Goal: Transaction & Acquisition: Purchase product/service

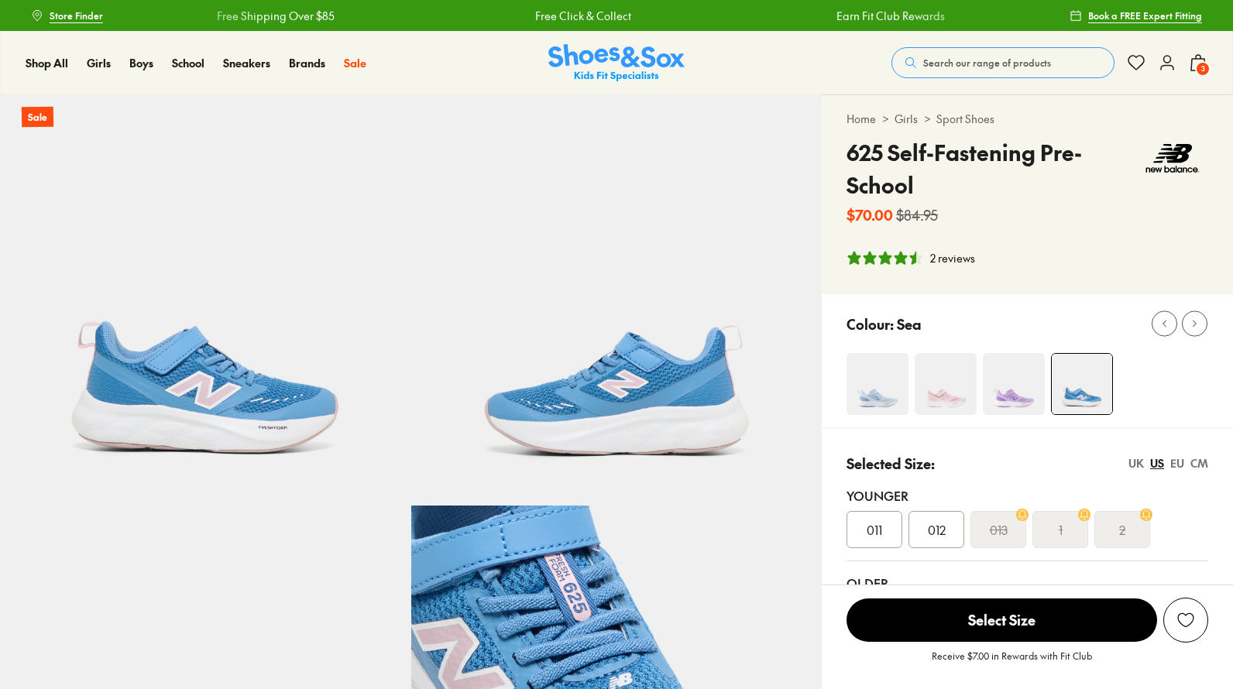
select select "*"
click at [941, 528] on span "012" at bounding box center [937, 530] width 18 height 19
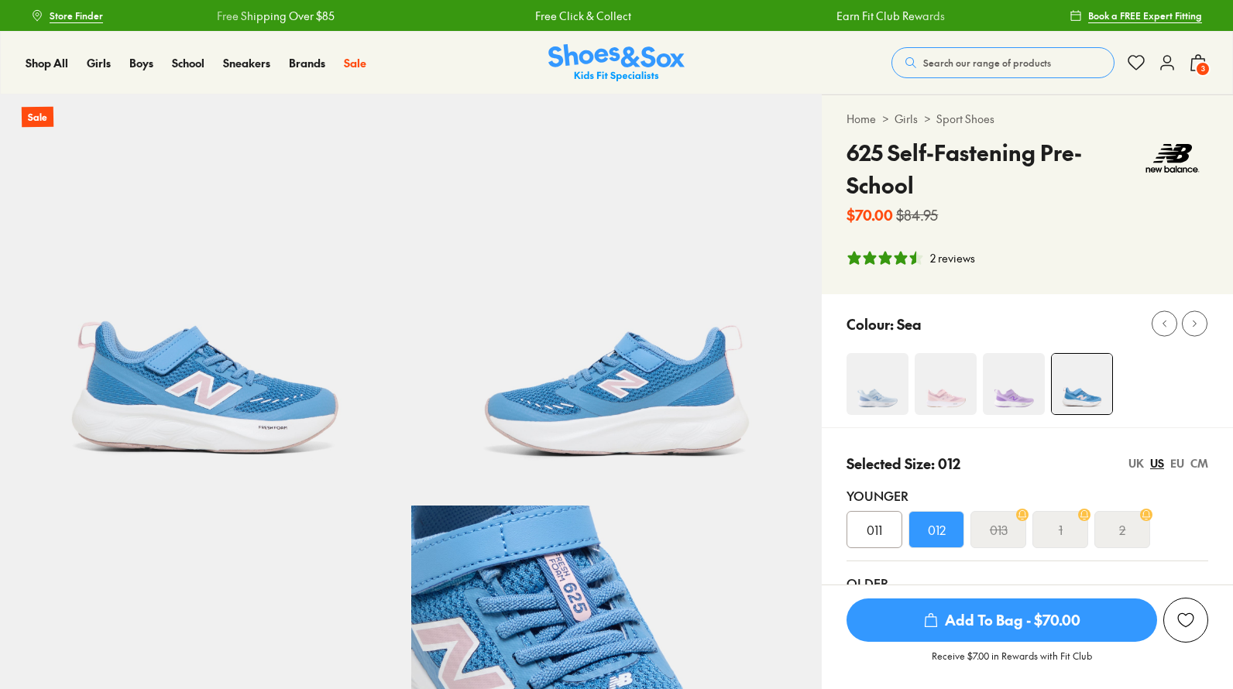
click at [1023, 619] on span "Add To Bag - $70.00" at bounding box center [1002, 620] width 311 height 43
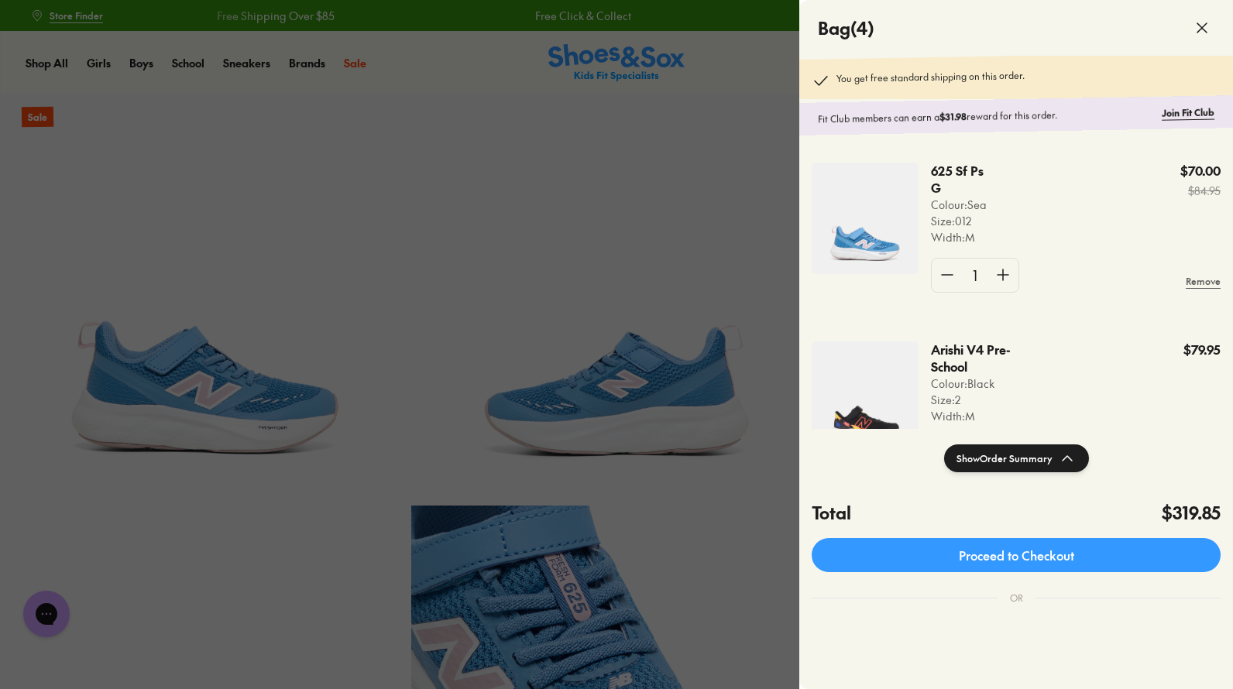
click at [1036, 552] on link "Proceed to Checkout" at bounding box center [1016, 555] width 409 height 34
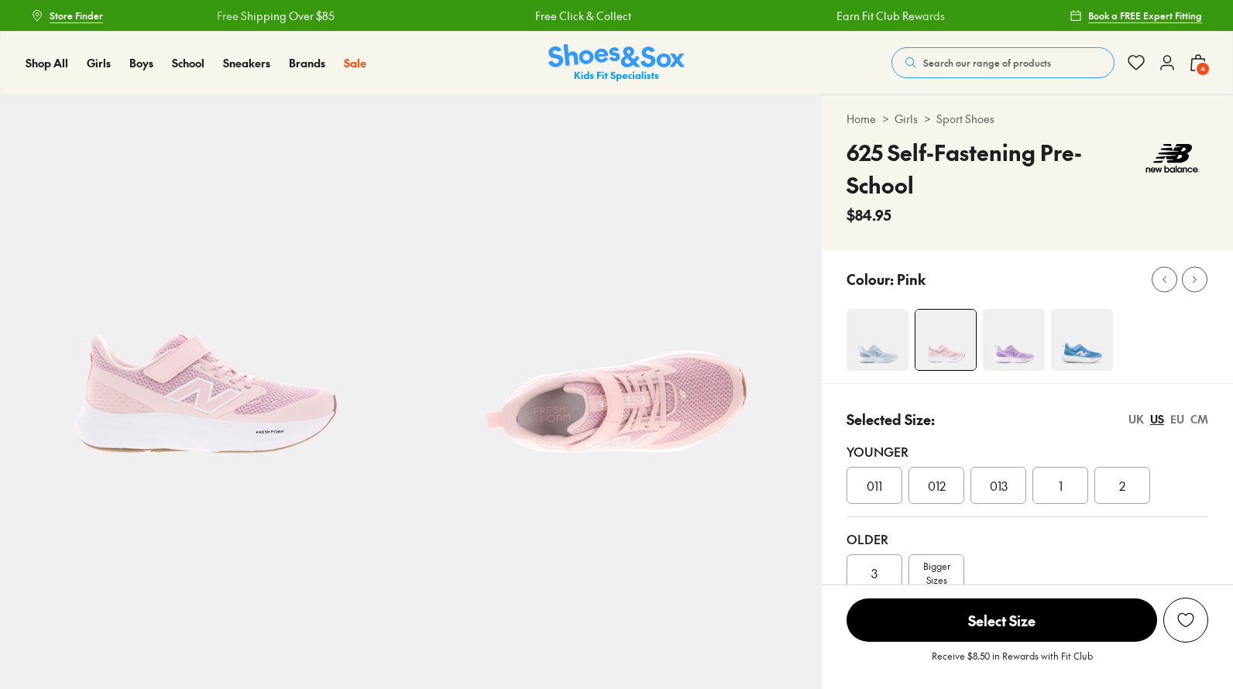
select select "*"
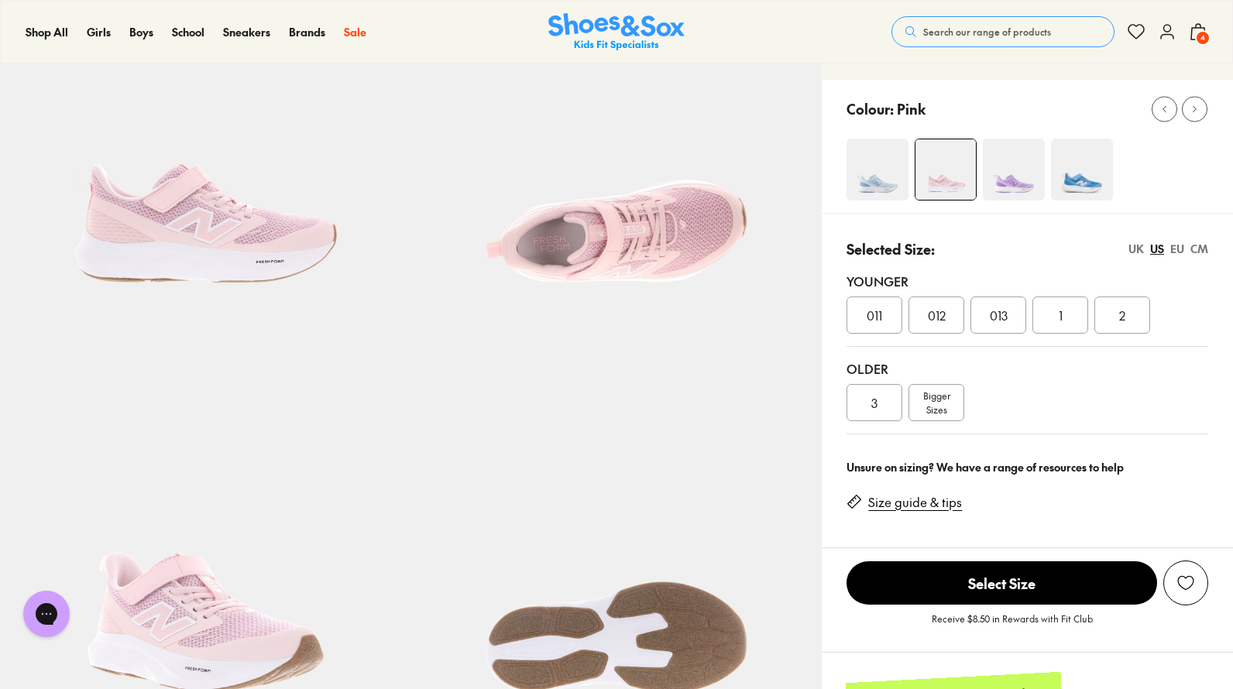
scroll to position [232, 0]
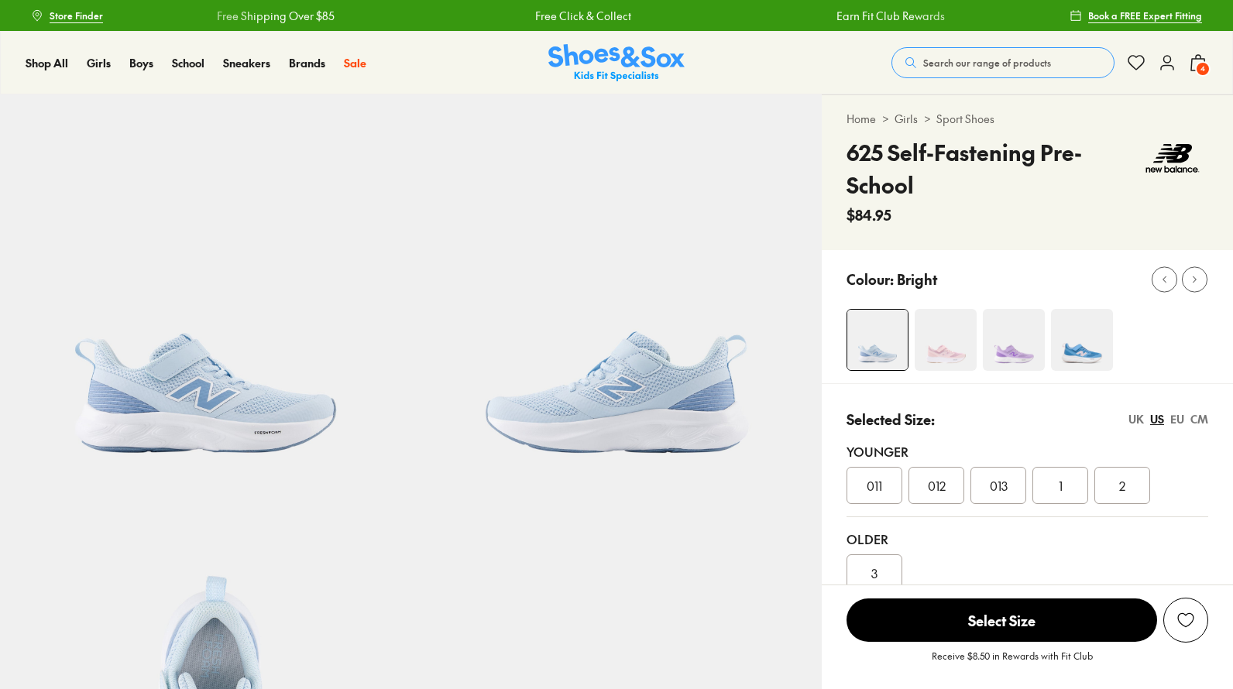
select select "*"
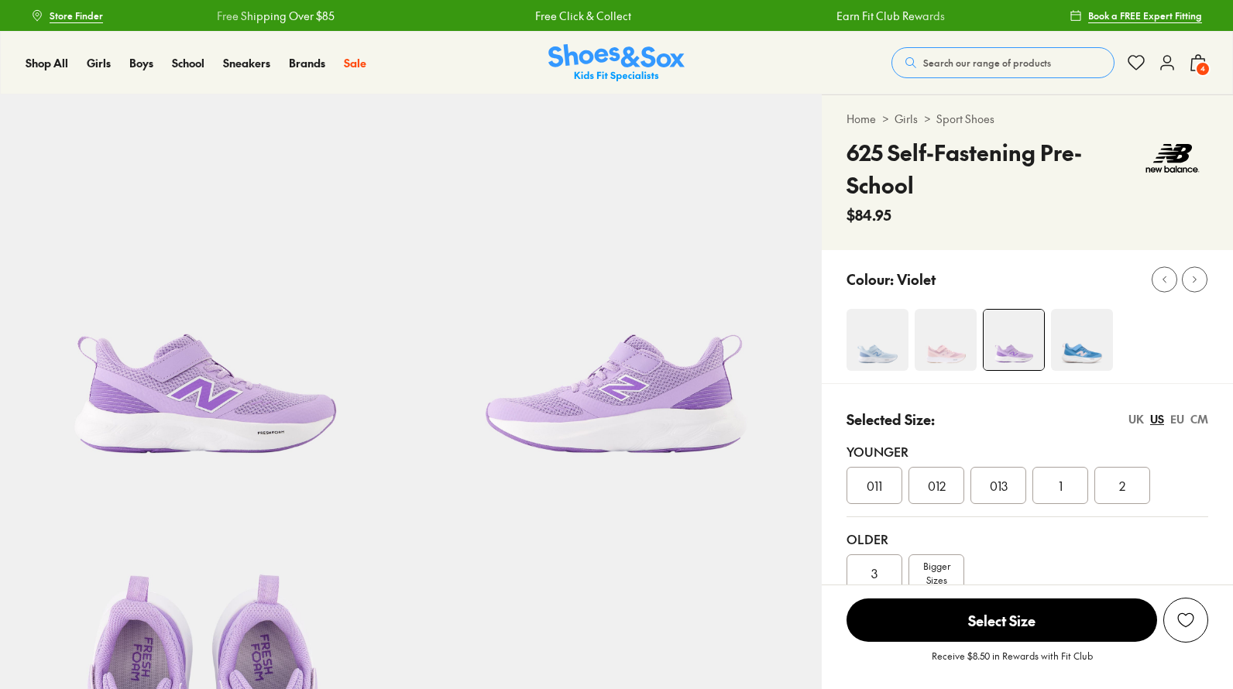
select select "*"
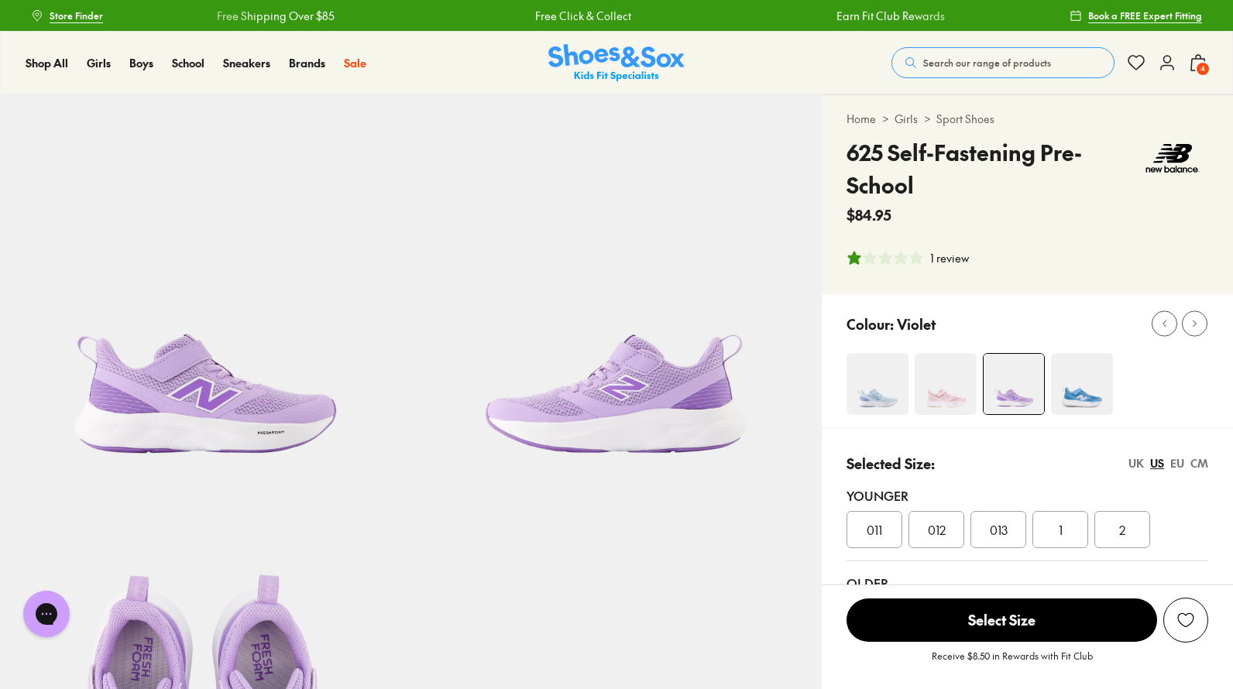
click at [878, 394] on img at bounding box center [878, 384] width 62 height 62
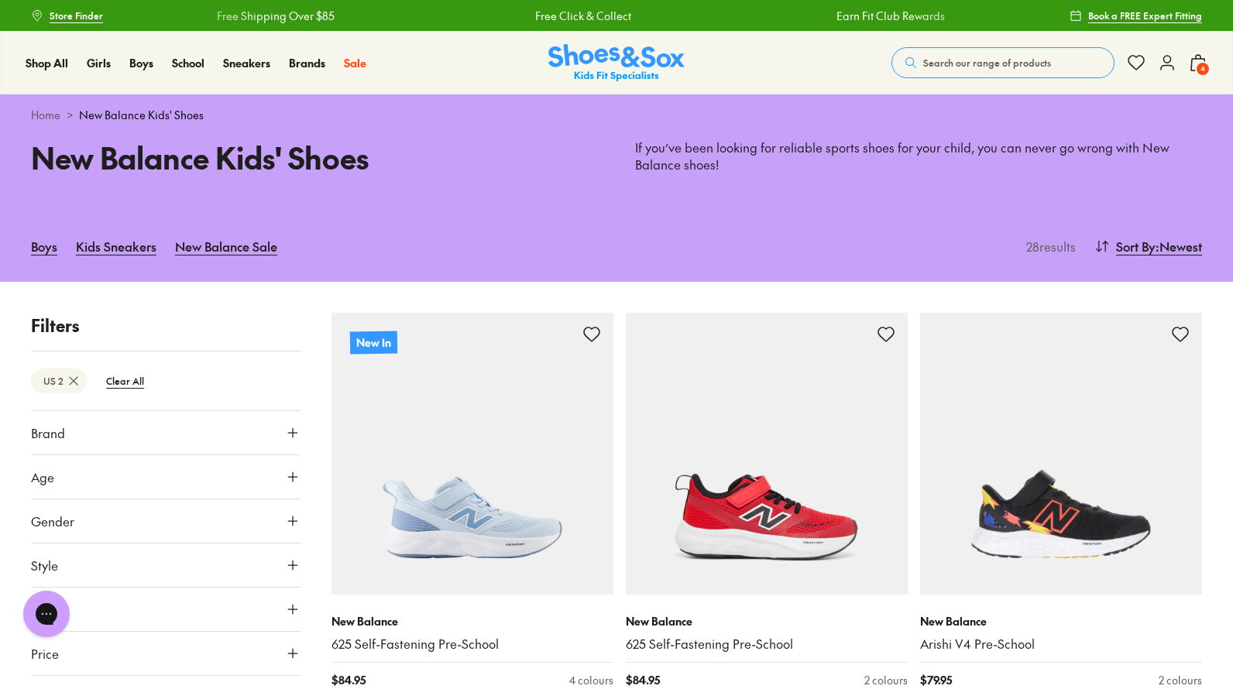
click at [604, 67] on img at bounding box center [616, 63] width 136 height 38
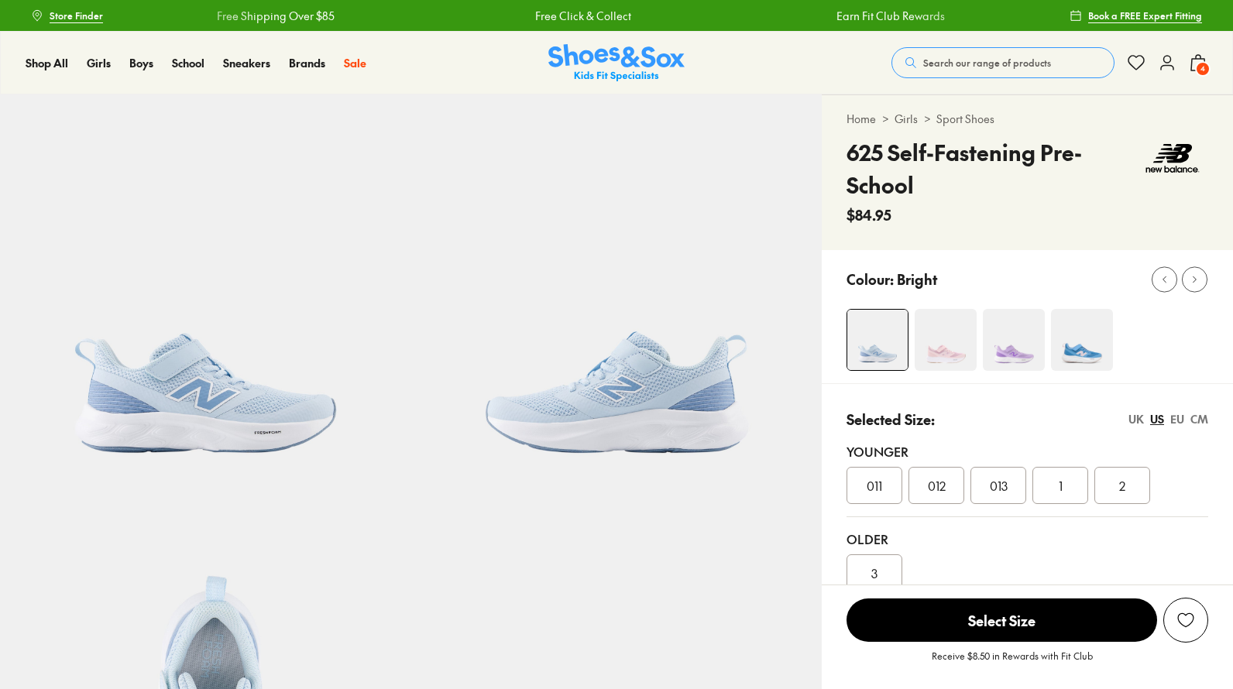
select select "*"
click at [936, 359] on img at bounding box center [946, 340] width 62 height 62
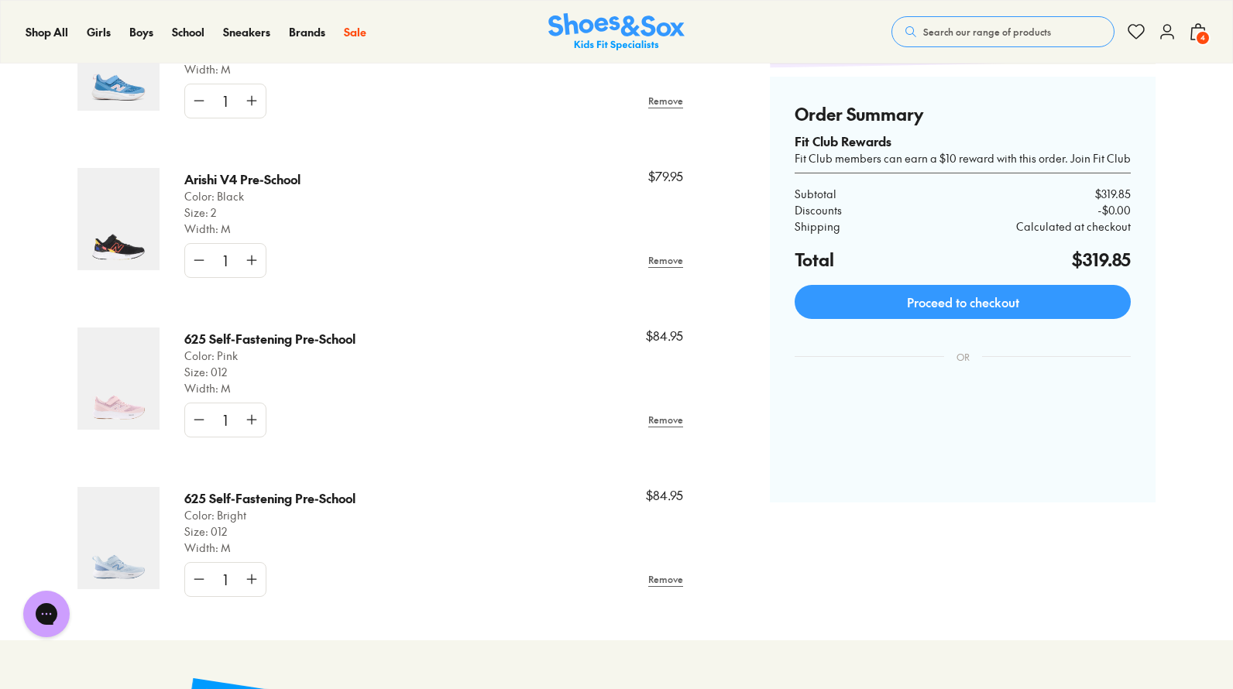
scroll to position [310, 0]
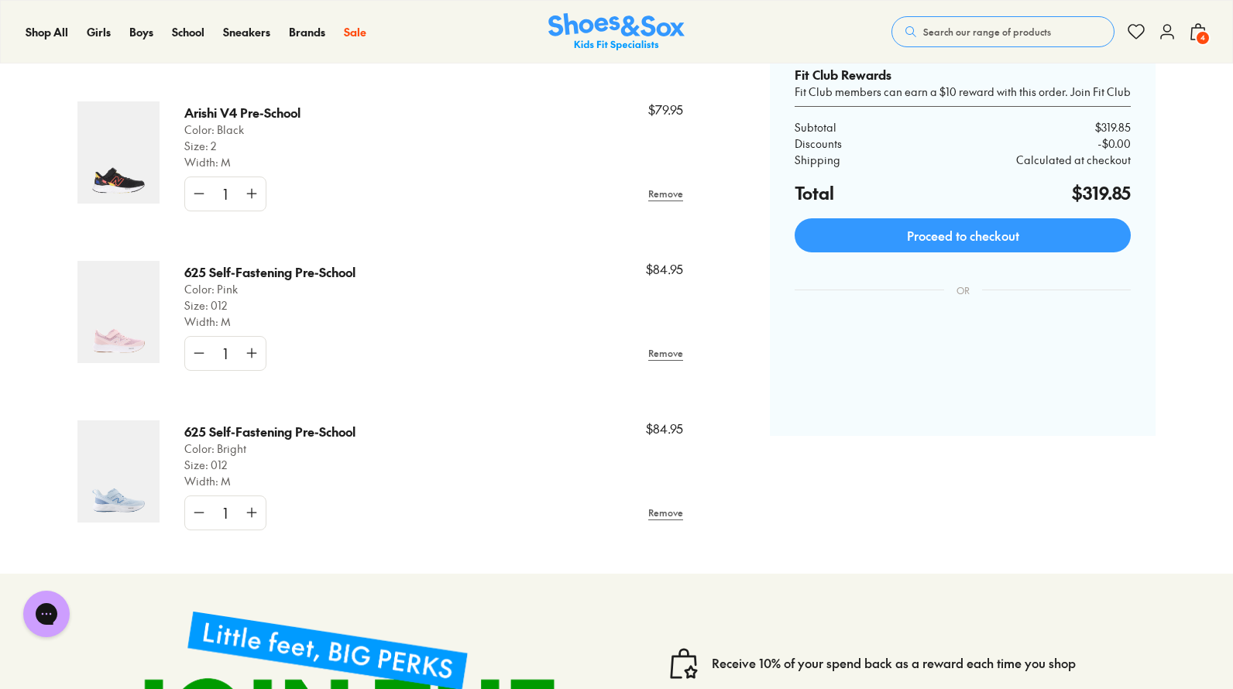
click at [667, 507] on link "Remove" at bounding box center [665, 513] width 35 height 28
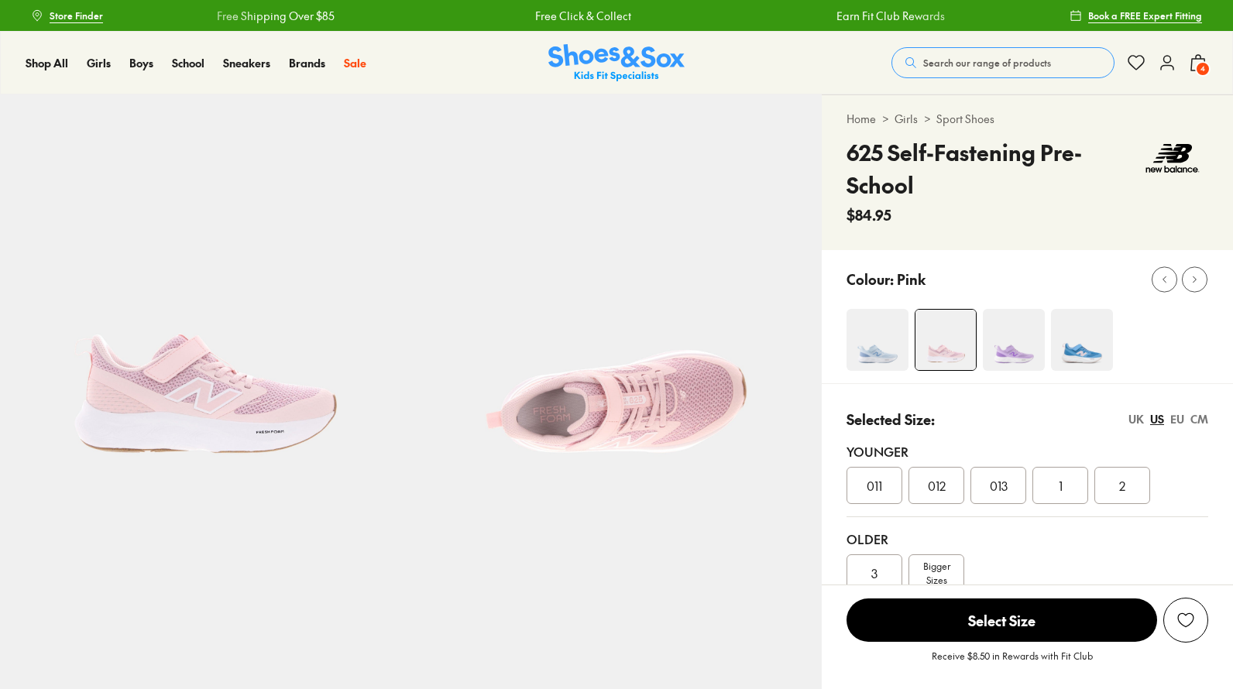
select select "*"
click at [1205, 57] on icon at bounding box center [1198, 62] width 19 height 19
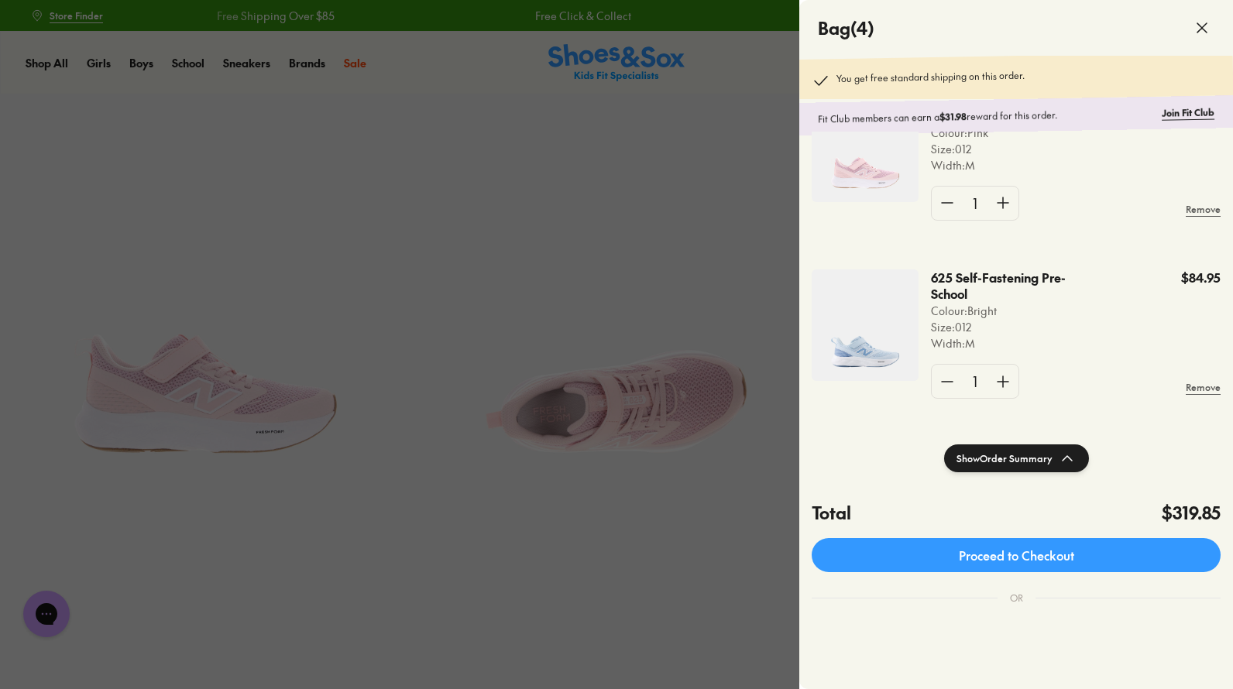
click at [417, 315] on div at bounding box center [616, 344] width 1233 height 689
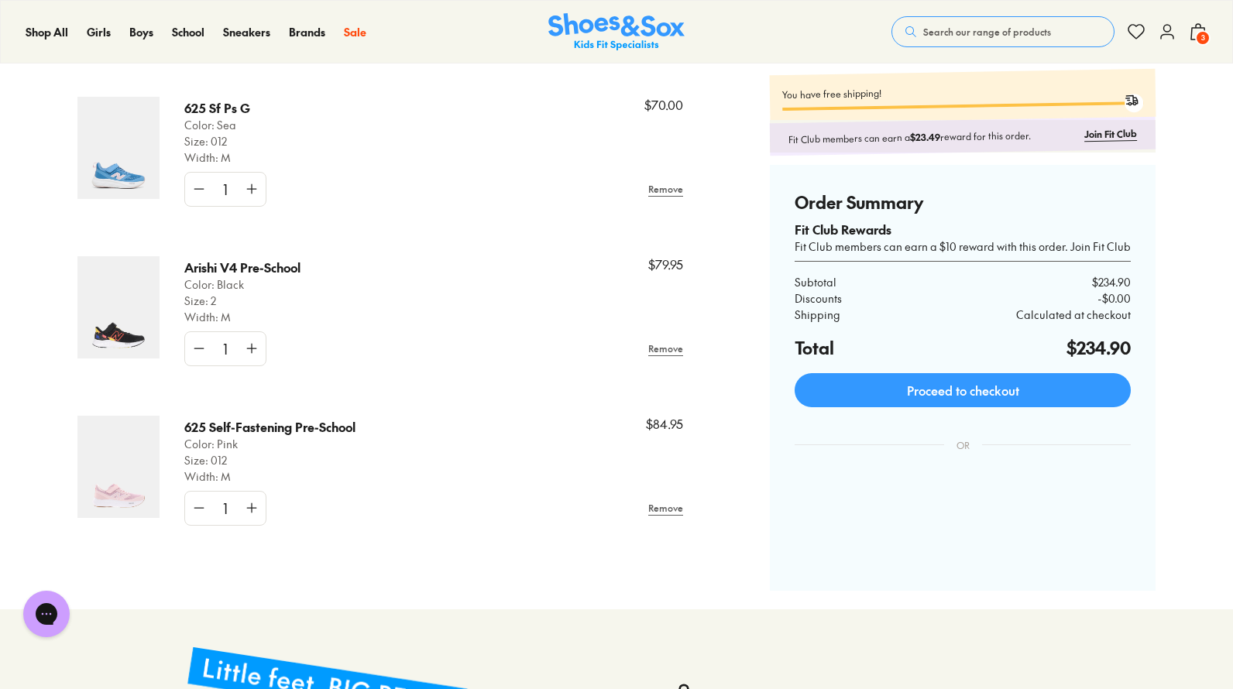
click at [895, 390] on link "Proceed to checkout" at bounding box center [963, 390] width 336 height 34
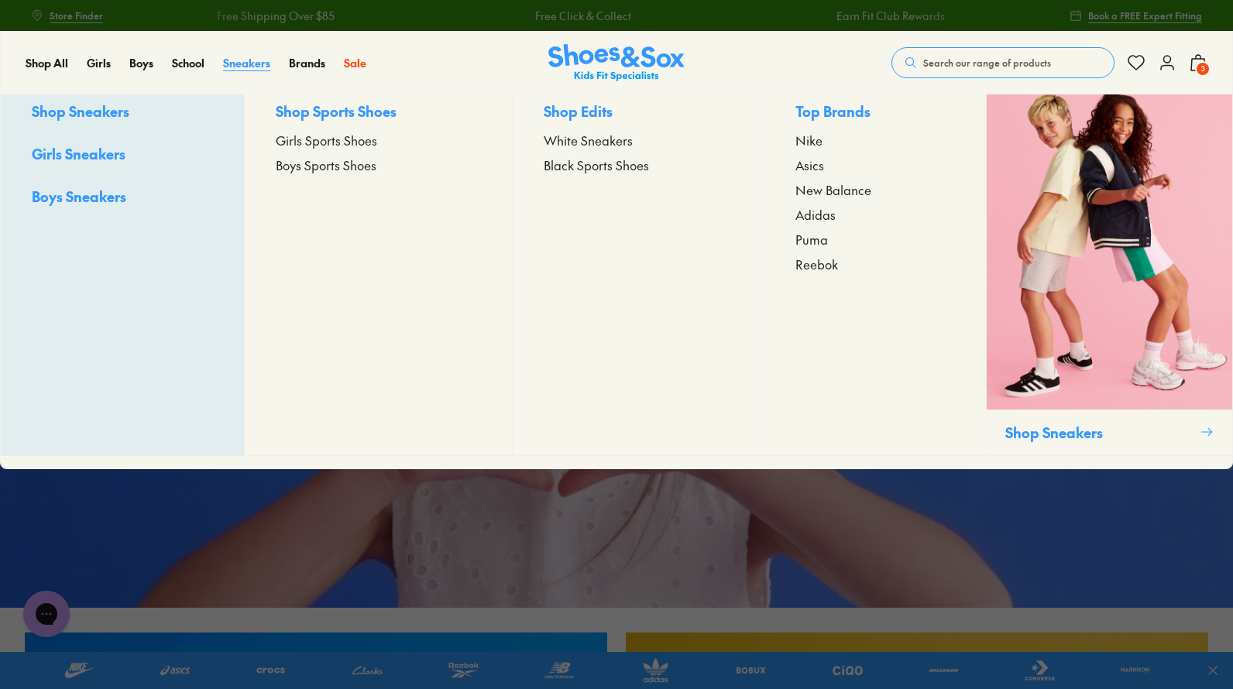
drag, startPoint x: 244, startPoint y: 66, endPoint x: 290, endPoint y: 61, distance: 46.7
click at [244, 66] on span "Sneakers" at bounding box center [246, 62] width 47 height 15
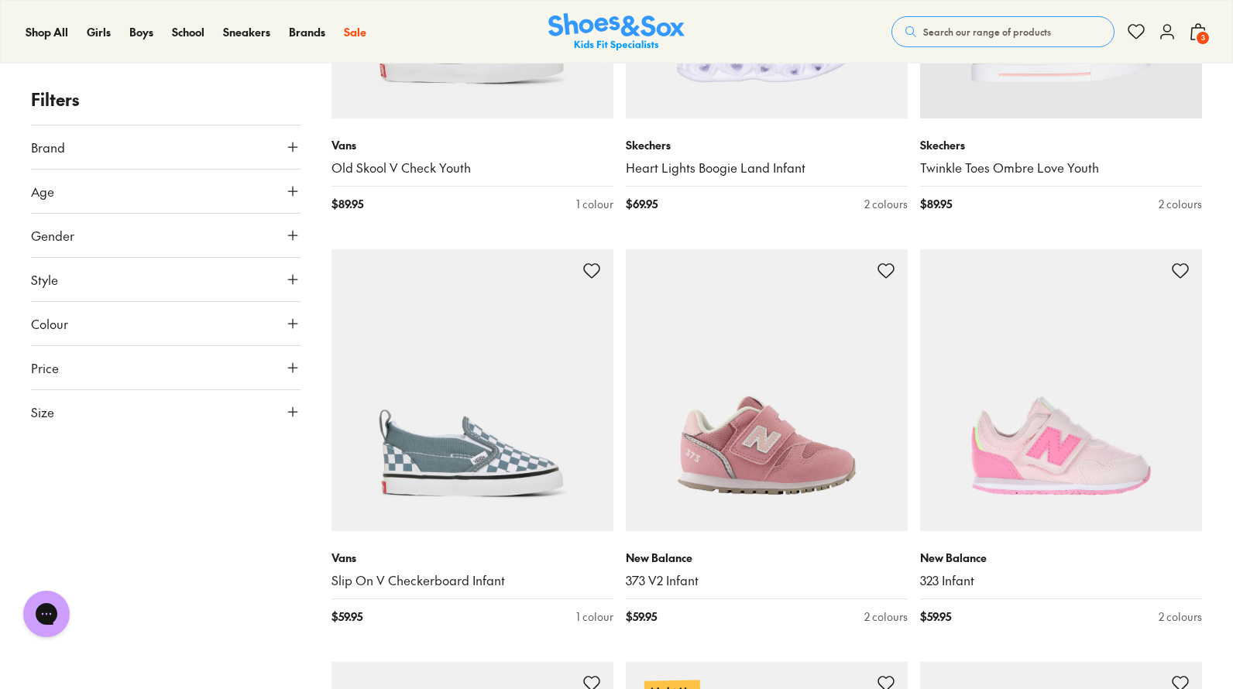
scroll to position [2169, 0]
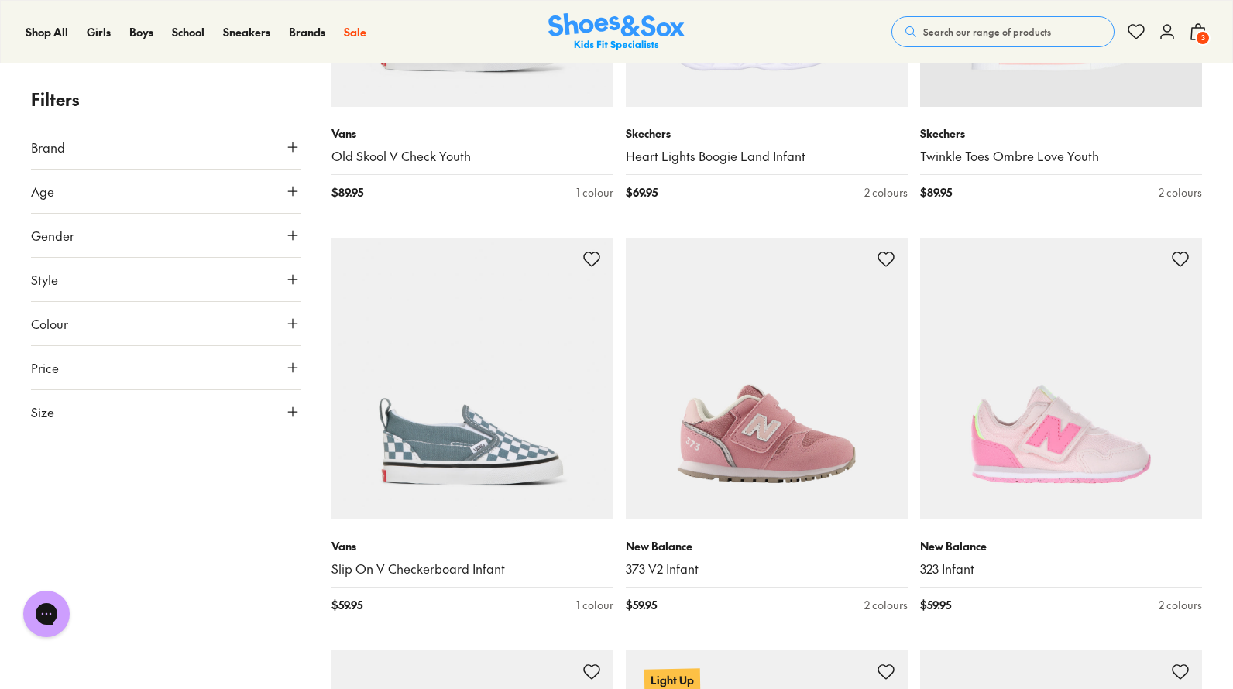
click at [87, 398] on button "Size" at bounding box center [166, 411] width 270 height 43
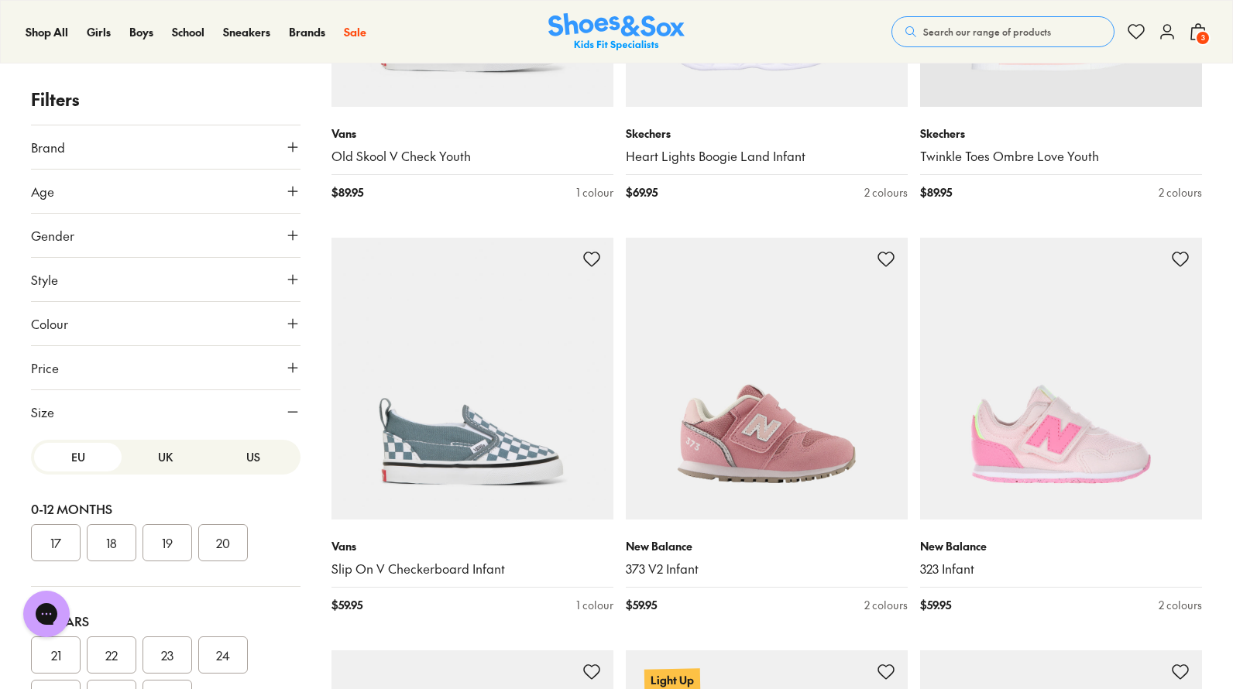
click at [248, 455] on button "US" at bounding box center [254, 457] width 88 height 29
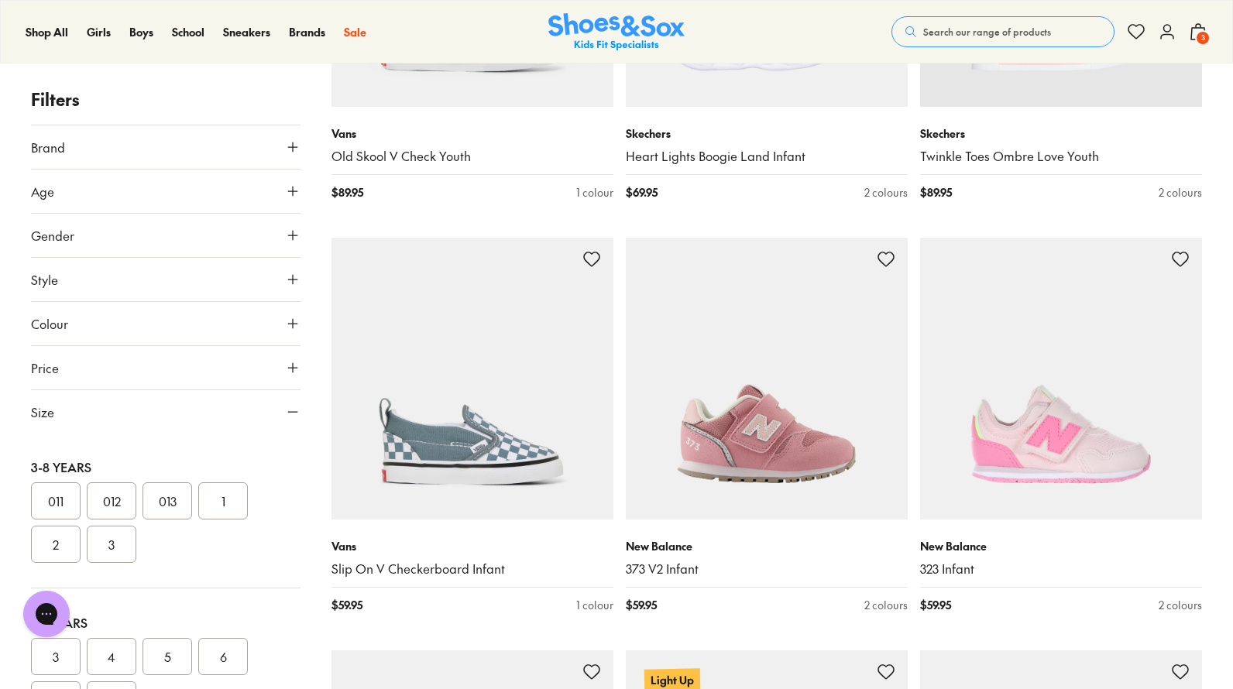
click at [121, 504] on button "012" at bounding box center [112, 501] width 50 height 37
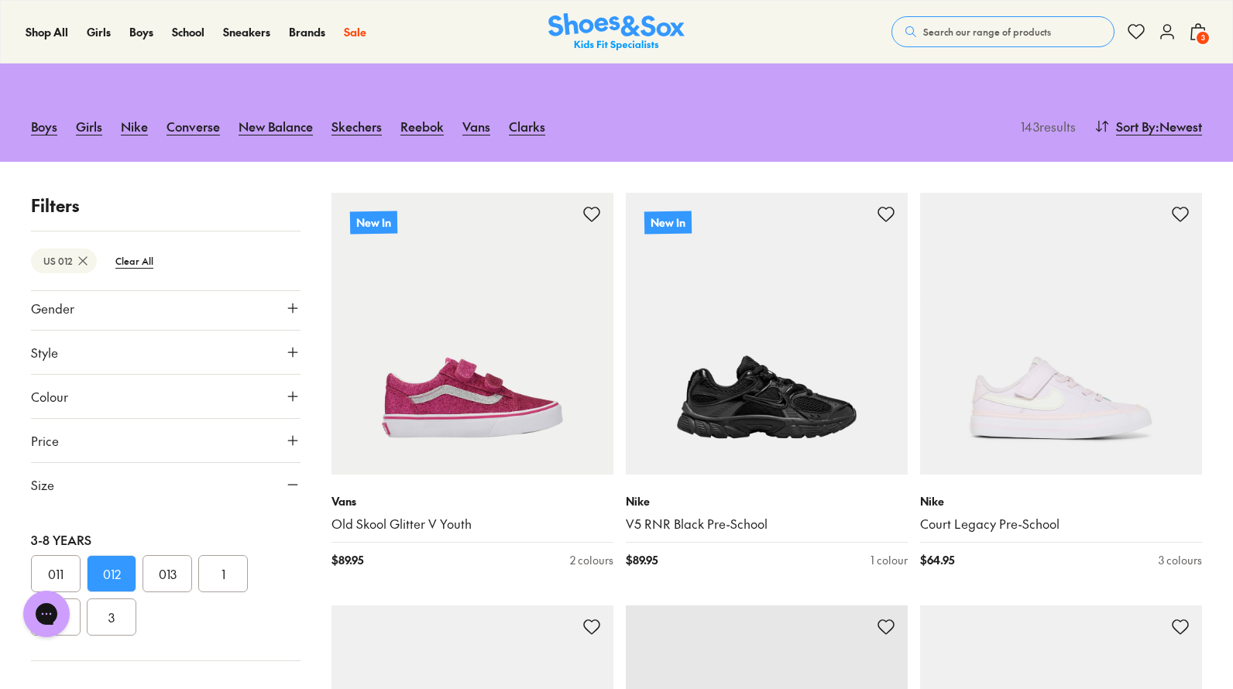
scroll to position [471, 0]
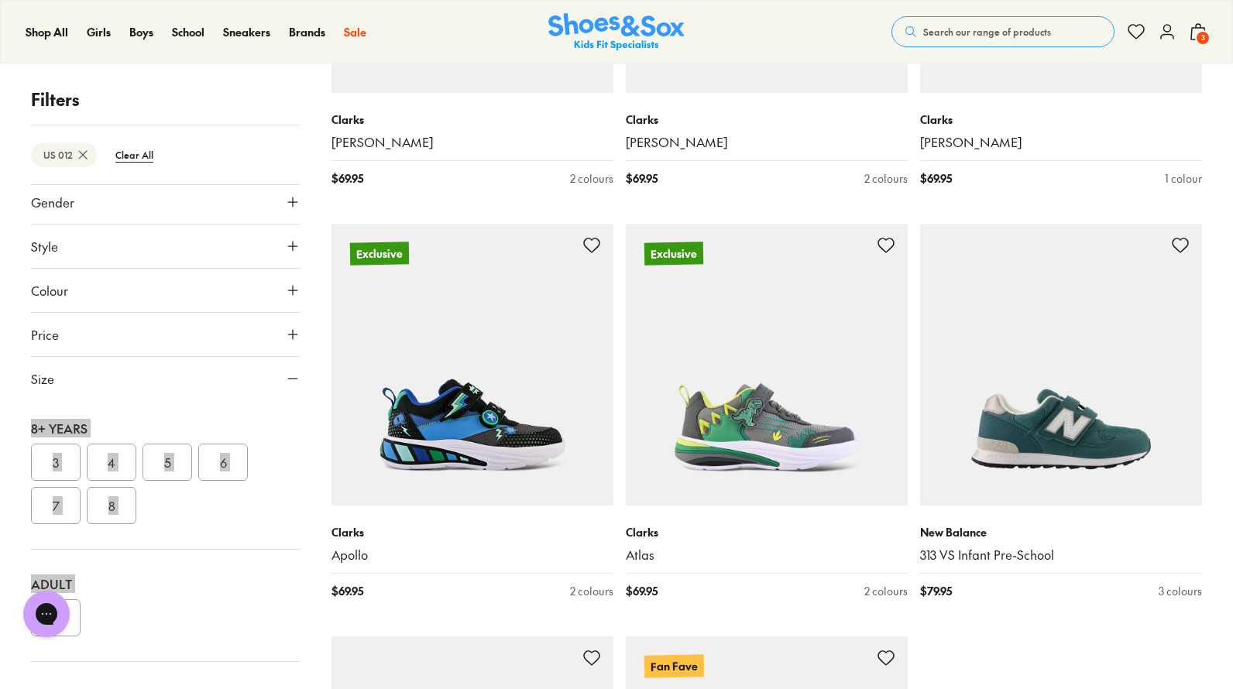
scroll to position [3873, 0]
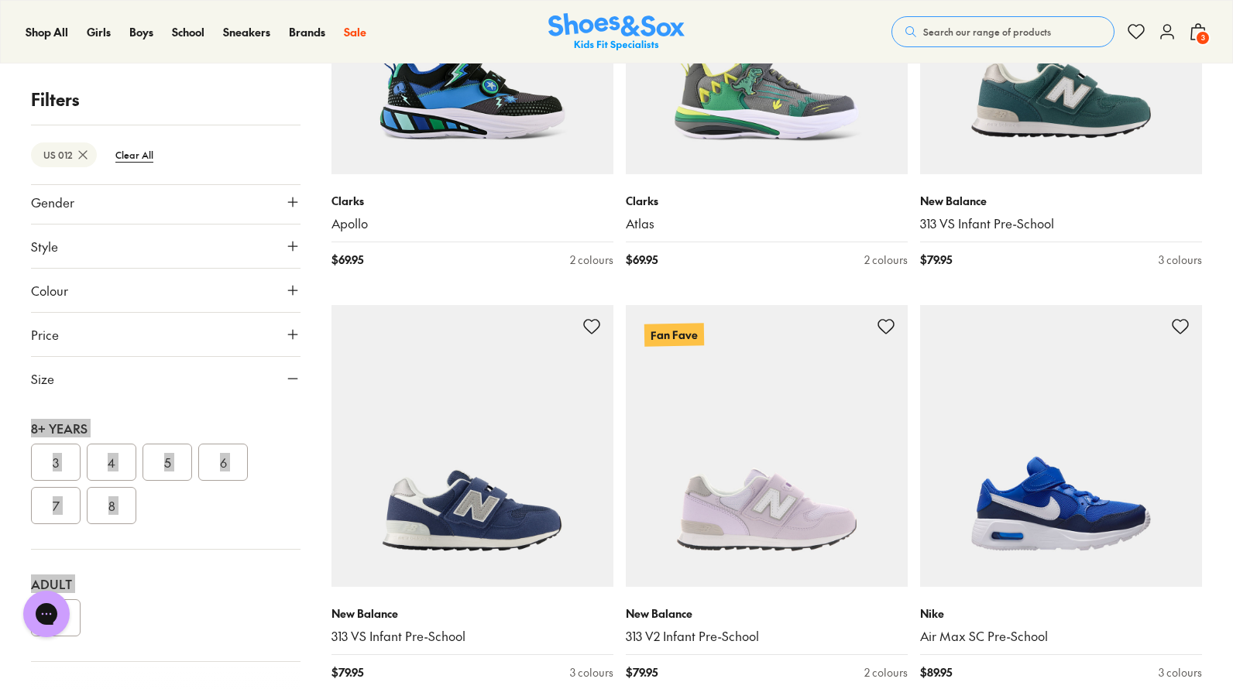
scroll to position [4493, 0]
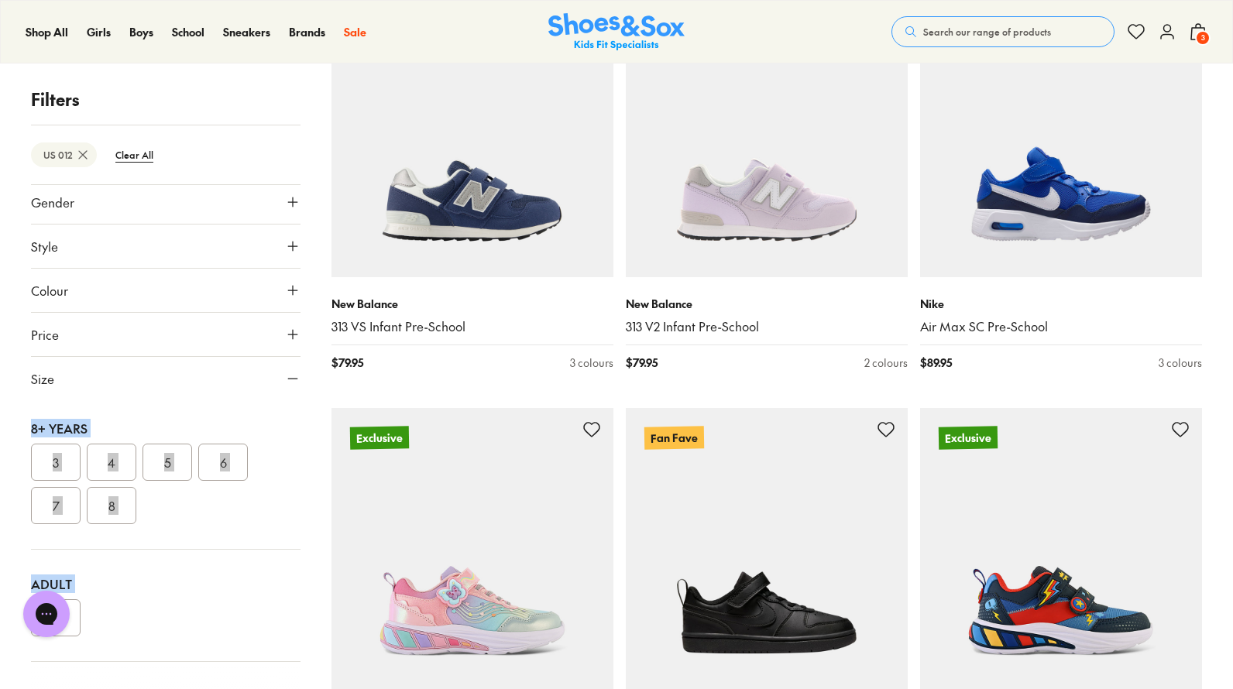
click at [772, 225] on div "Shop All Brands" at bounding box center [617, 316] width 1232 height 531
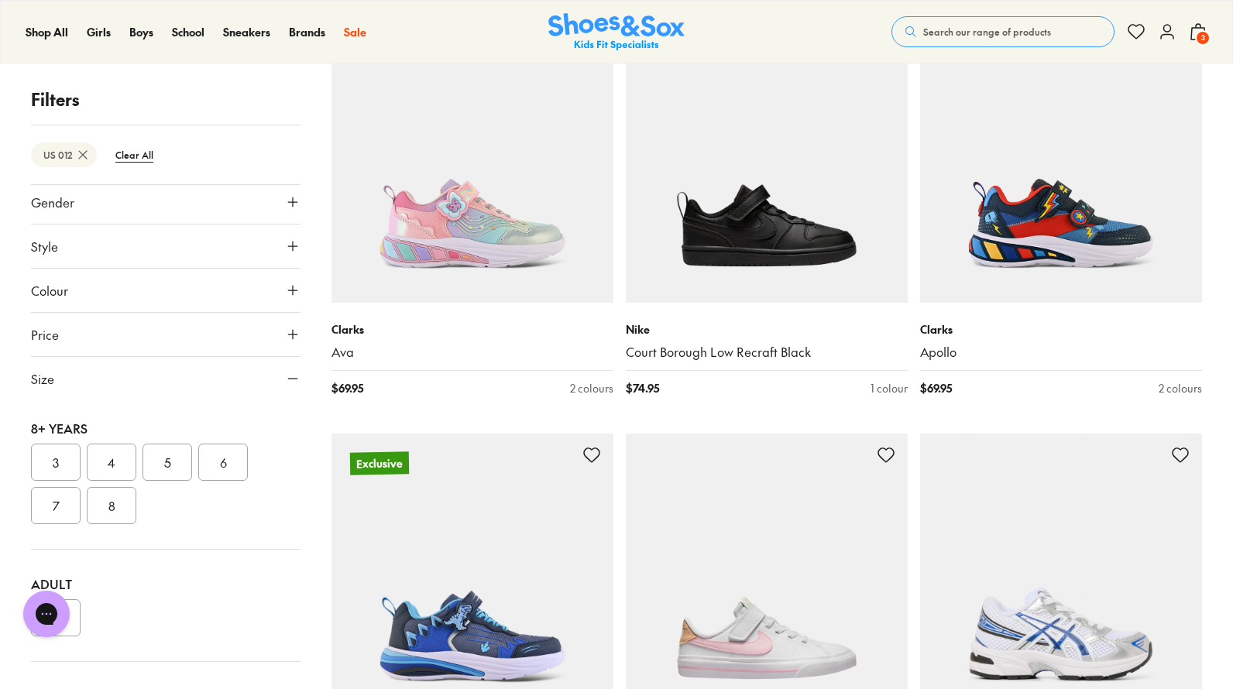
click at [1224, 642] on div "Filters US 012 Clear All Brand Adidas Originals ( 8 ) Adidas Performance ( 5 ) …" at bounding box center [616, 3] width 1233 height 9142
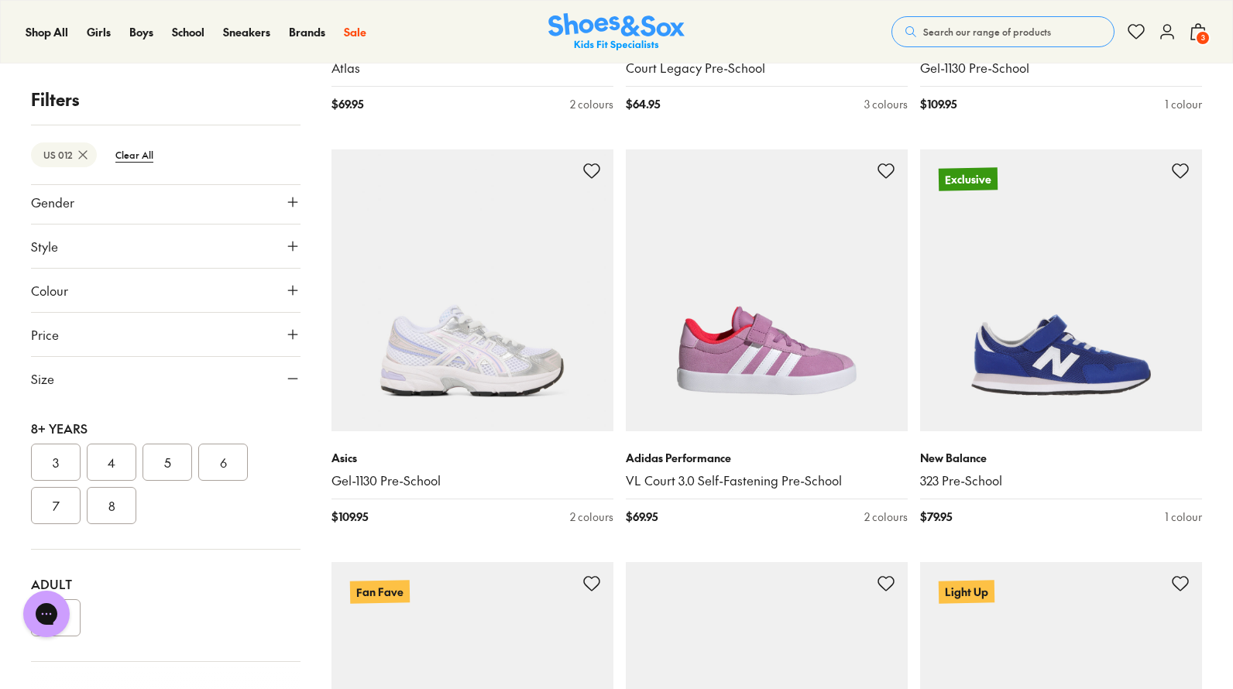
scroll to position [5887, 0]
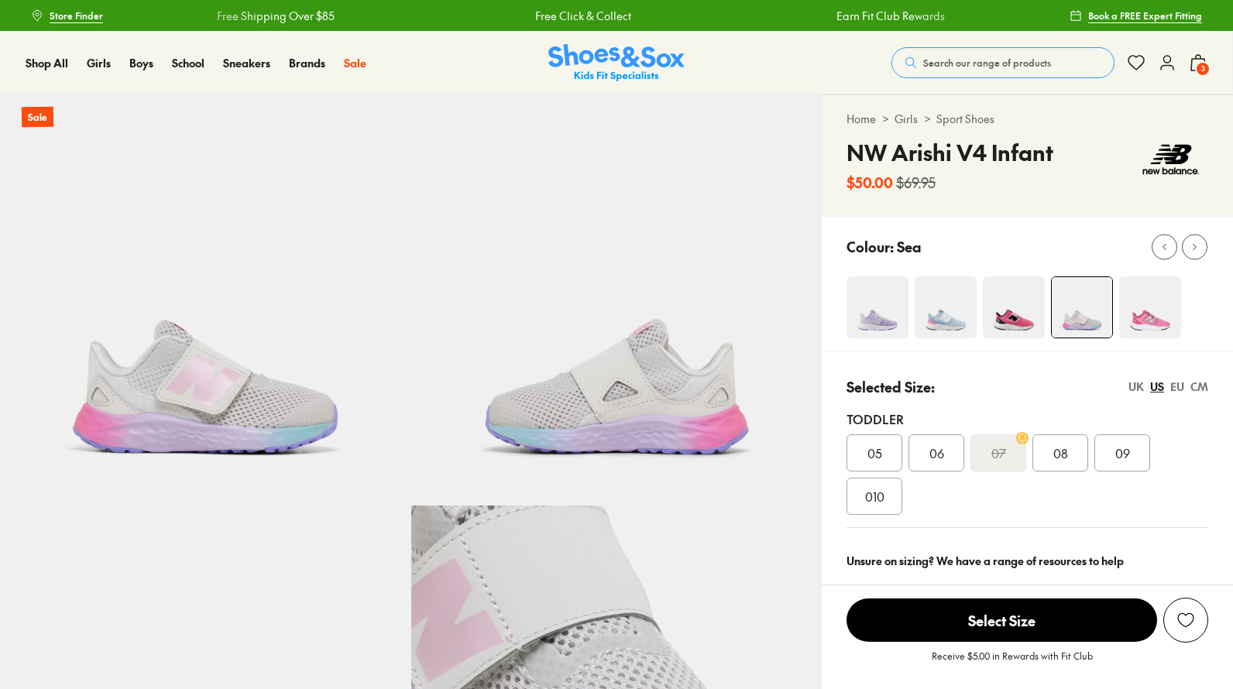
select select "*"
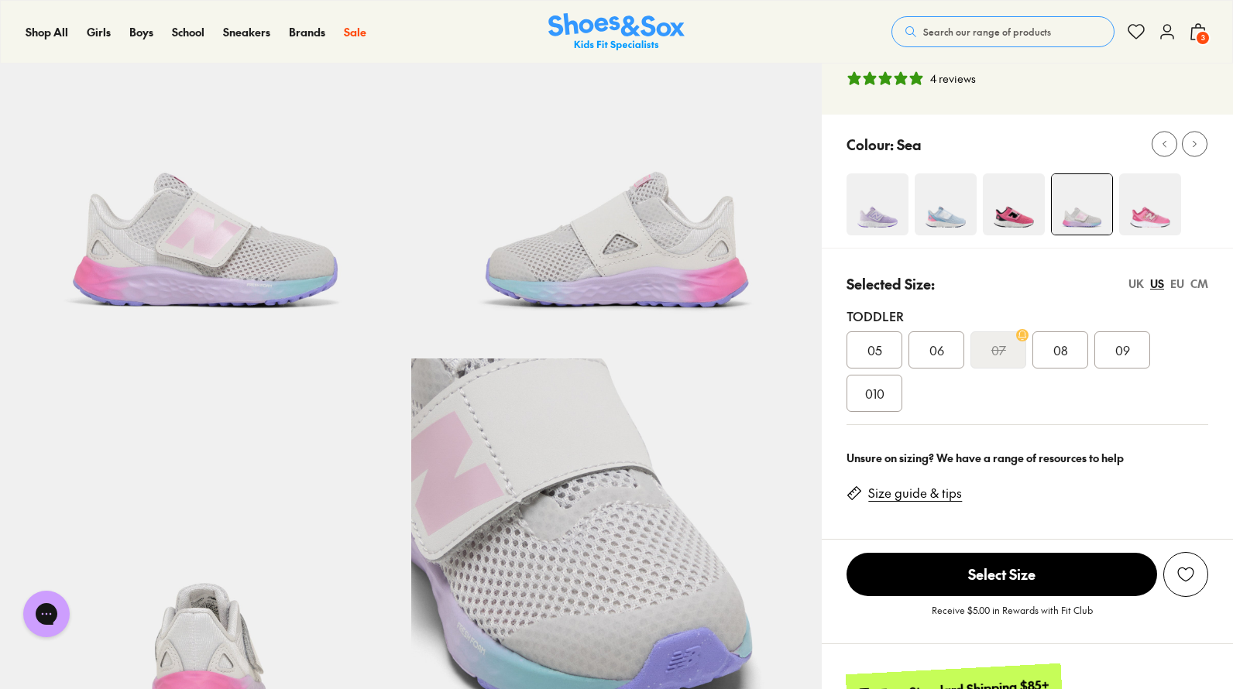
scroll to position [155, 0]
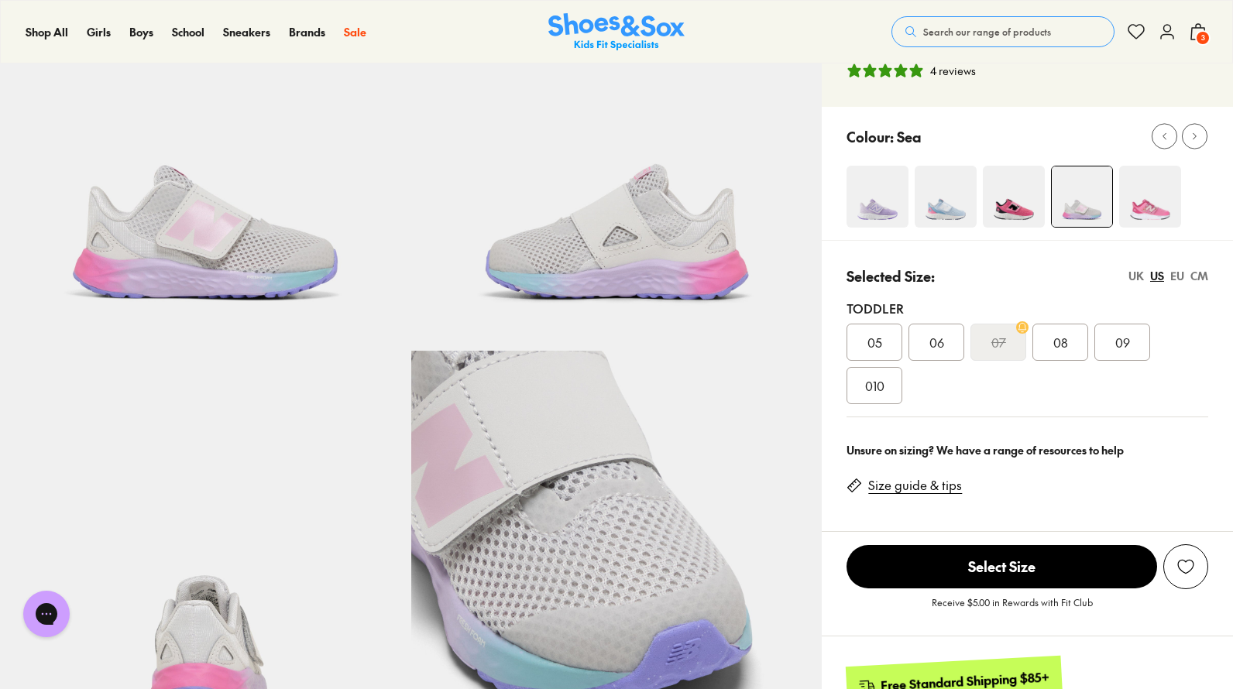
click at [1139, 277] on div "UK" at bounding box center [1136, 276] width 15 height 16
click at [1156, 277] on div "US" at bounding box center [1157, 276] width 14 height 16
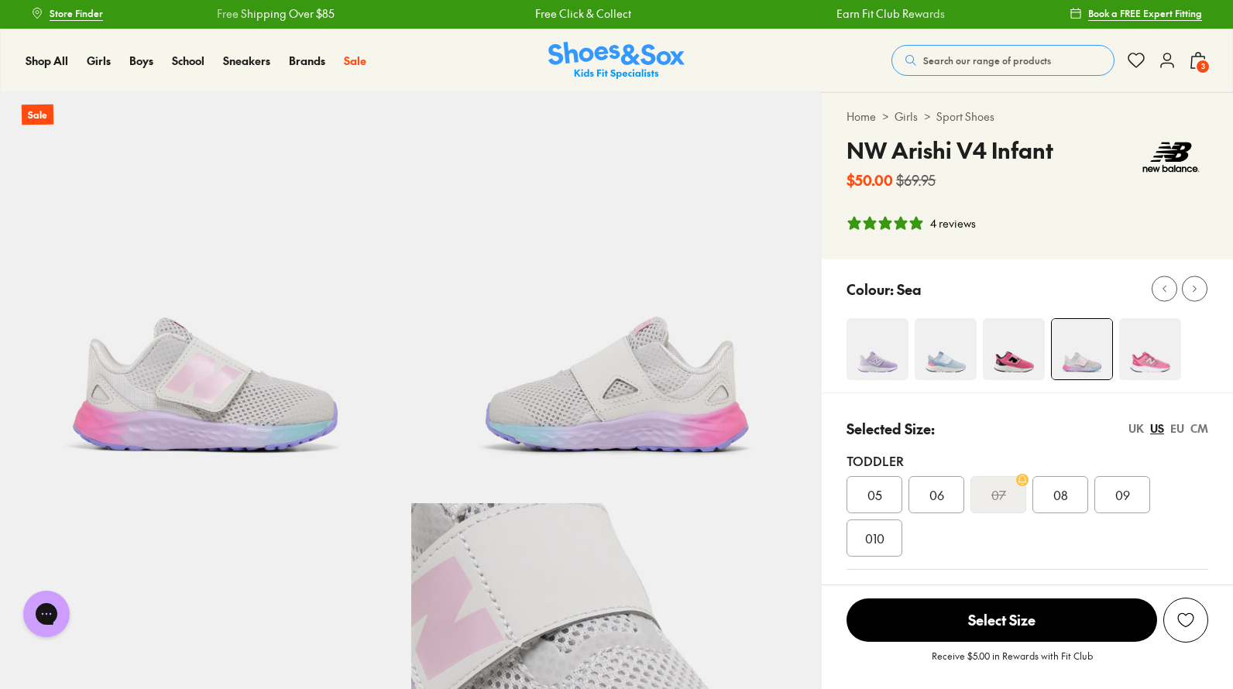
scroll to position [0, 0]
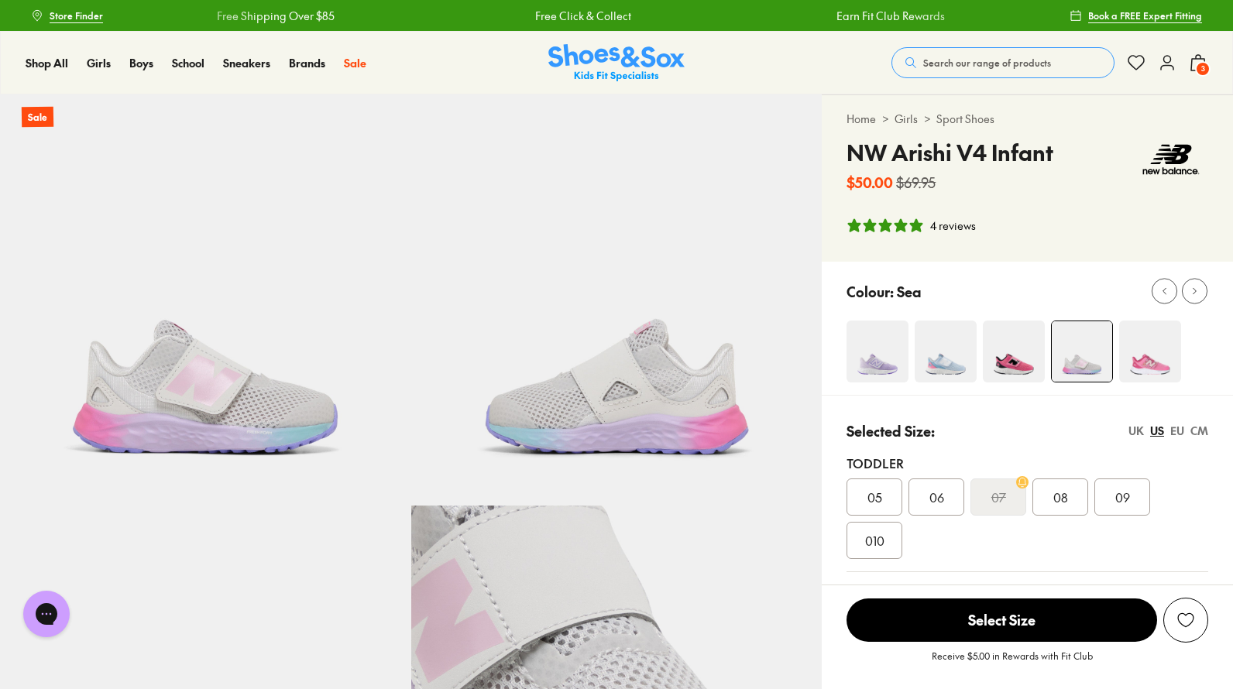
click at [340, 64] on div "Brands Shop All Brands" at bounding box center [316, 63] width 55 height 62
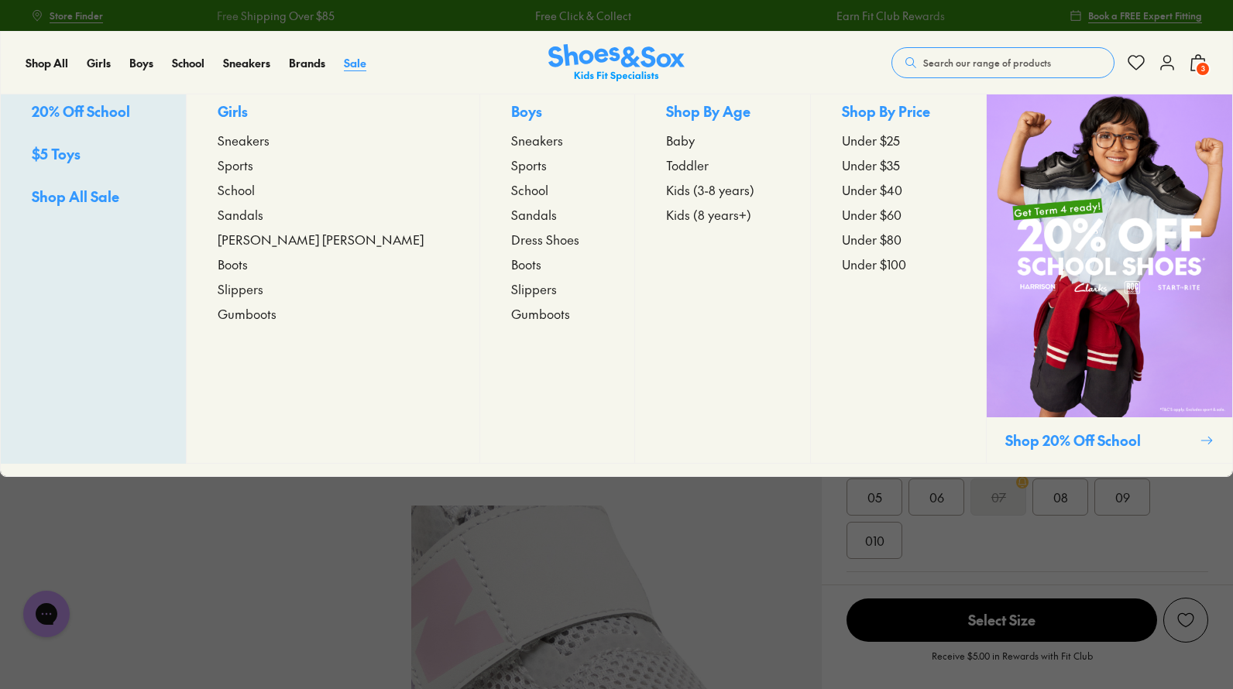
click at [360, 62] on span "Sale" at bounding box center [355, 62] width 22 height 15
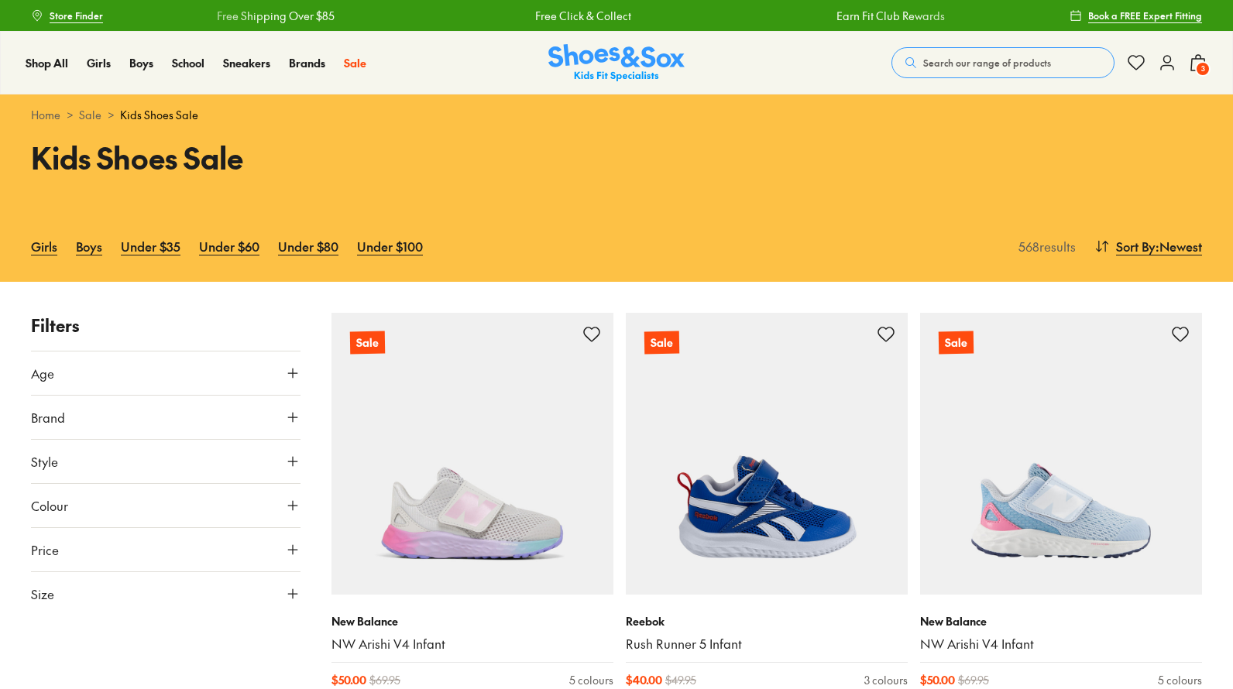
click at [45, 250] on link "Girls" at bounding box center [44, 246] width 26 height 34
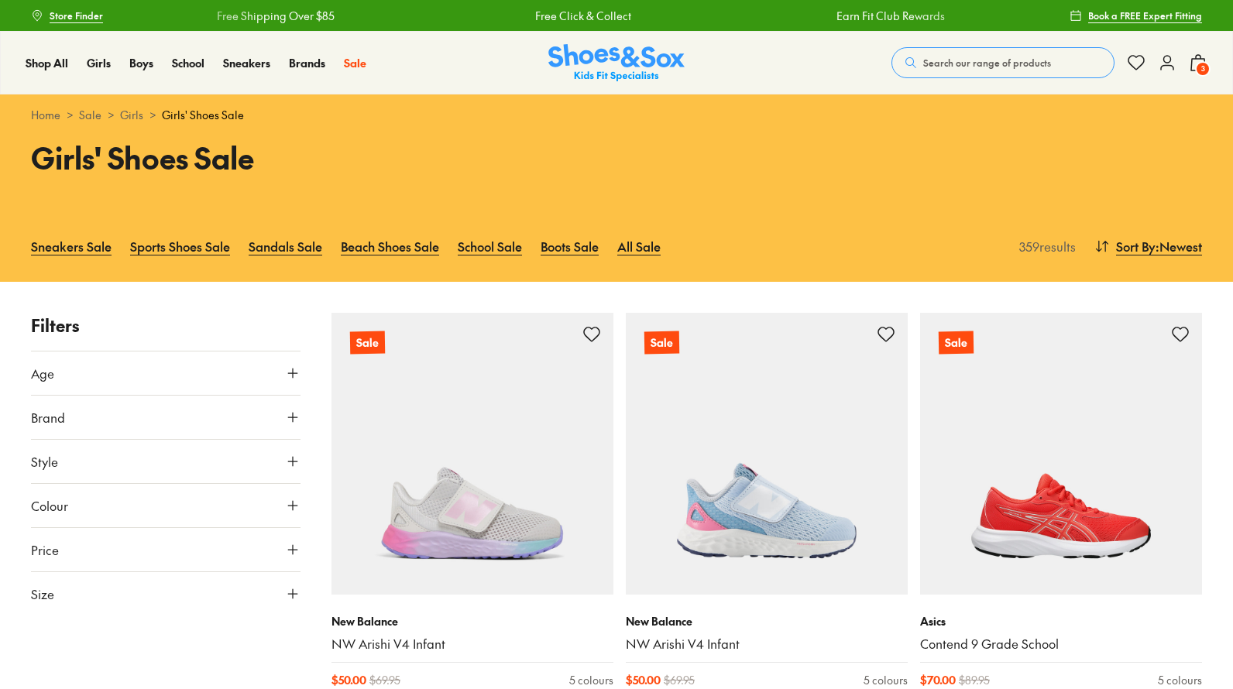
click at [57, 455] on span "Style" at bounding box center [44, 461] width 27 height 19
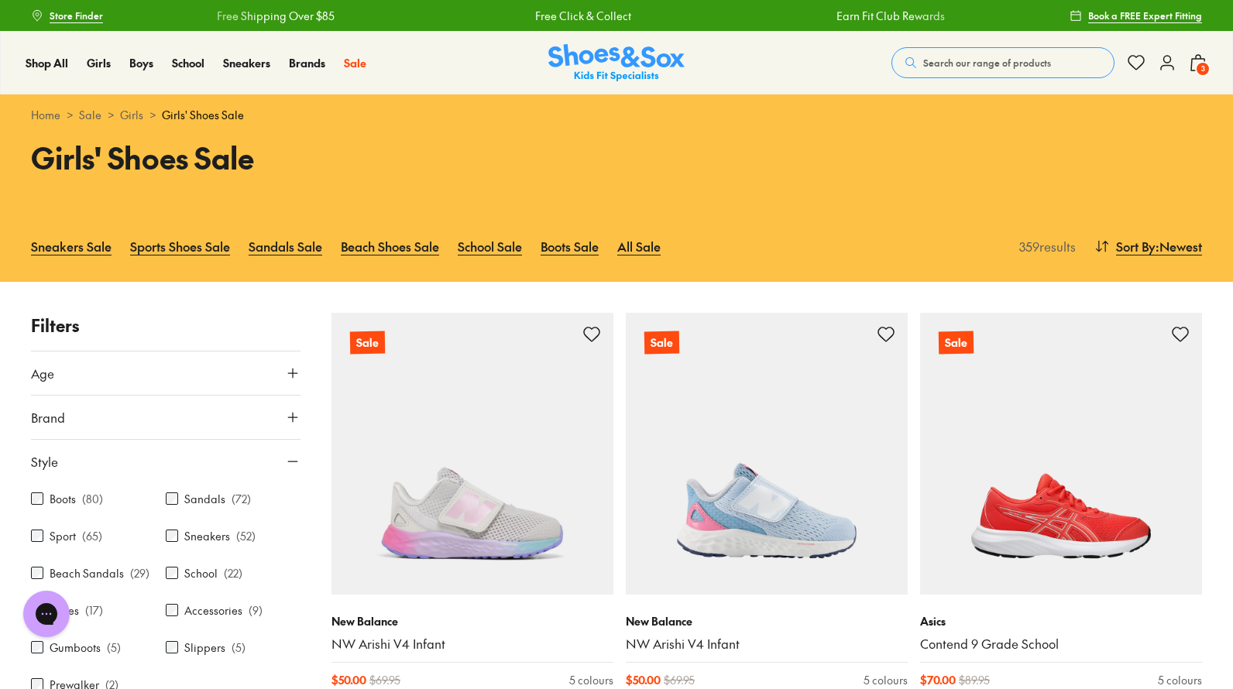
click at [64, 455] on button "Style" at bounding box center [166, 461] width 270 height 43
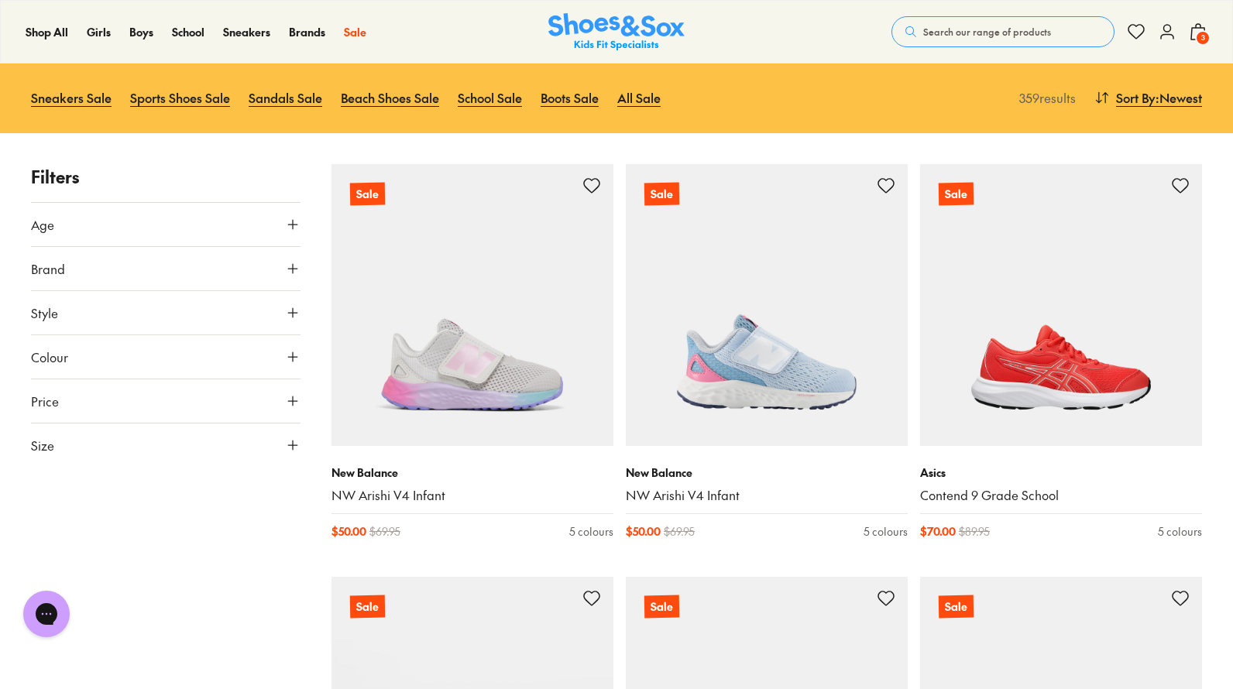
scroll to position [155, 0]
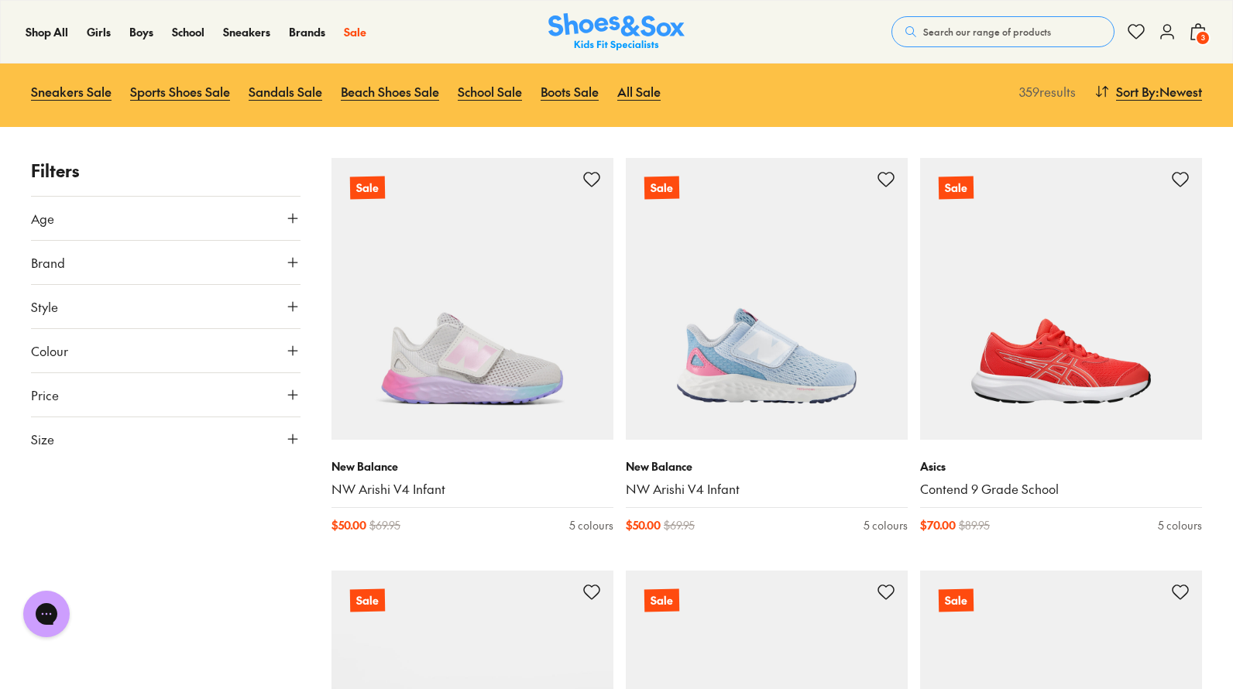
click at [116, 447] on button "Size" at bounding box center [166, 439] width 270 height 43
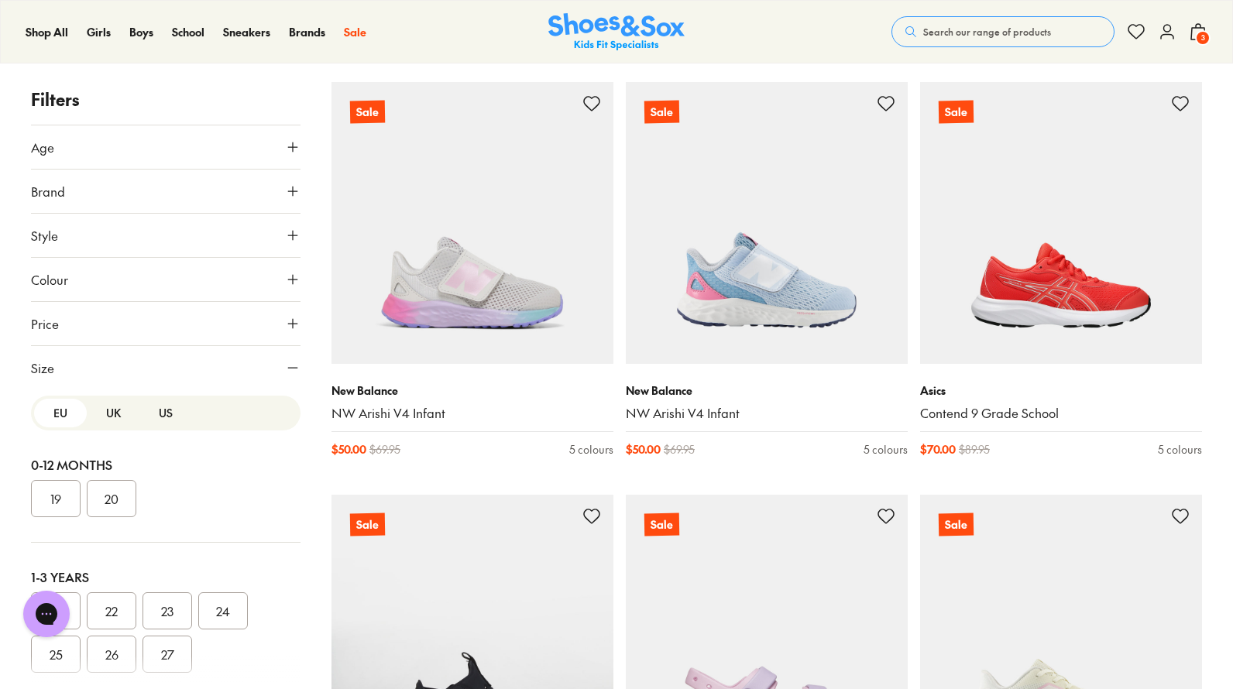
scroll to position [232, 0]
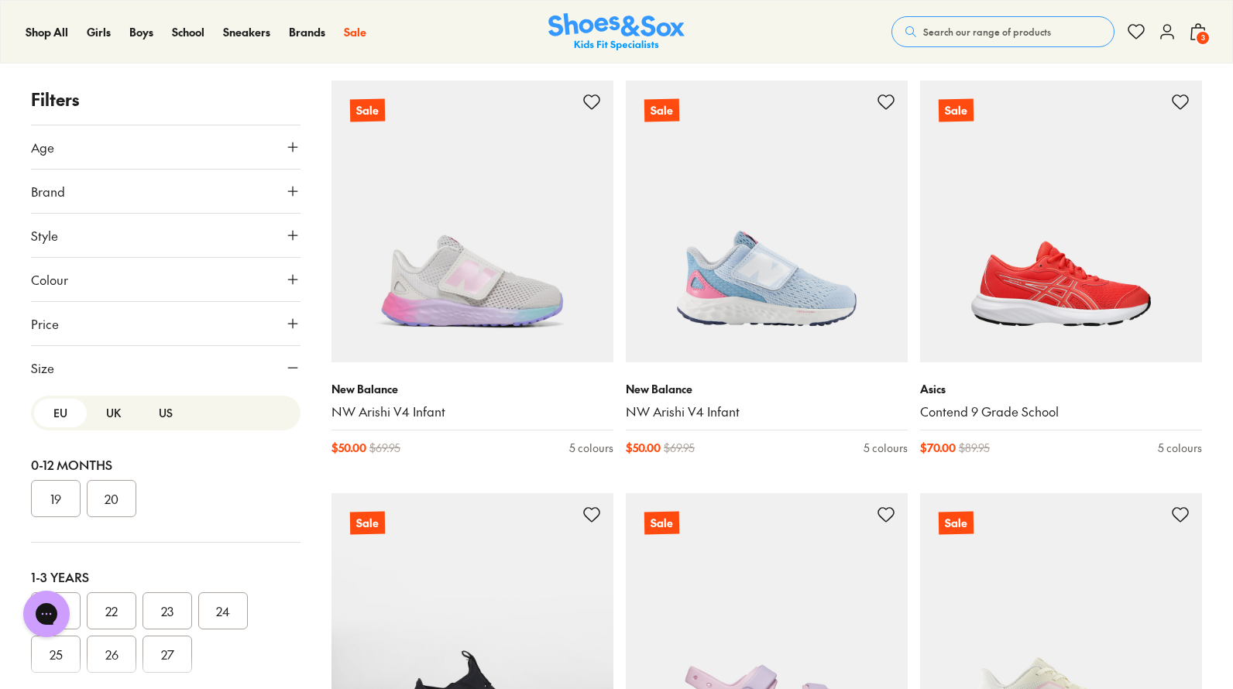
click at [160, 408] on button "US" at bounding box center [165, 413] width 53 height 29
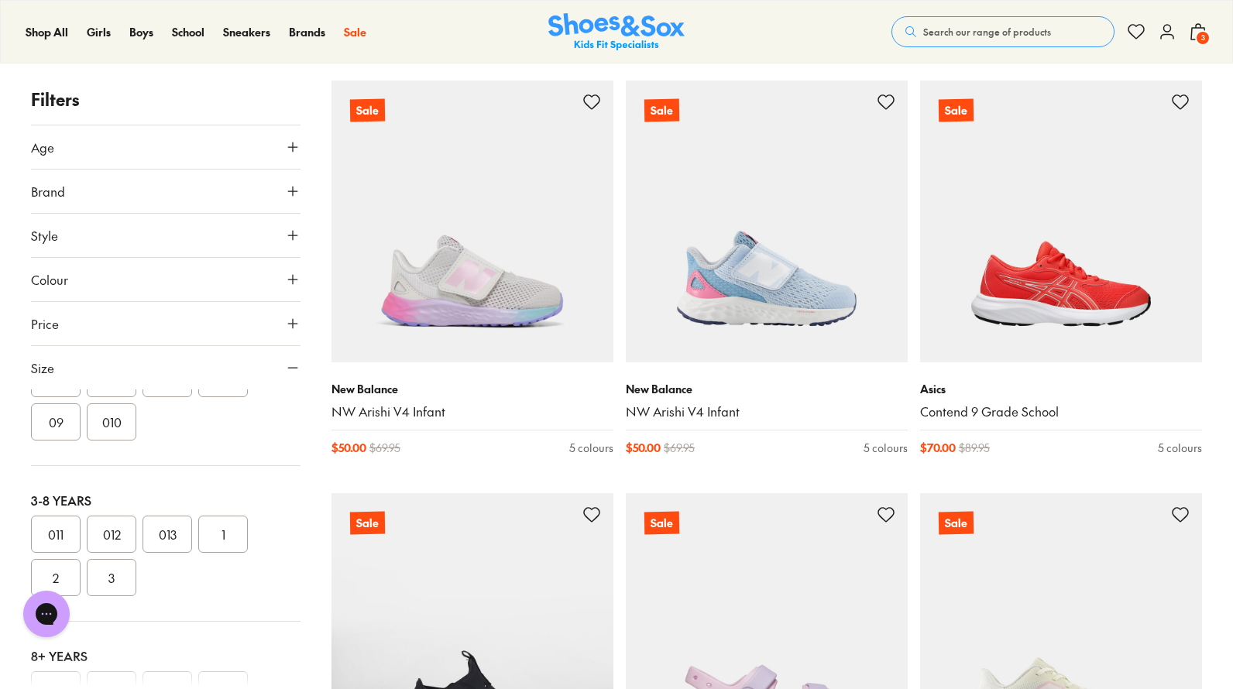
click at [115, 534] on button "012" at bounding box center [112, 534] width 50 height 37
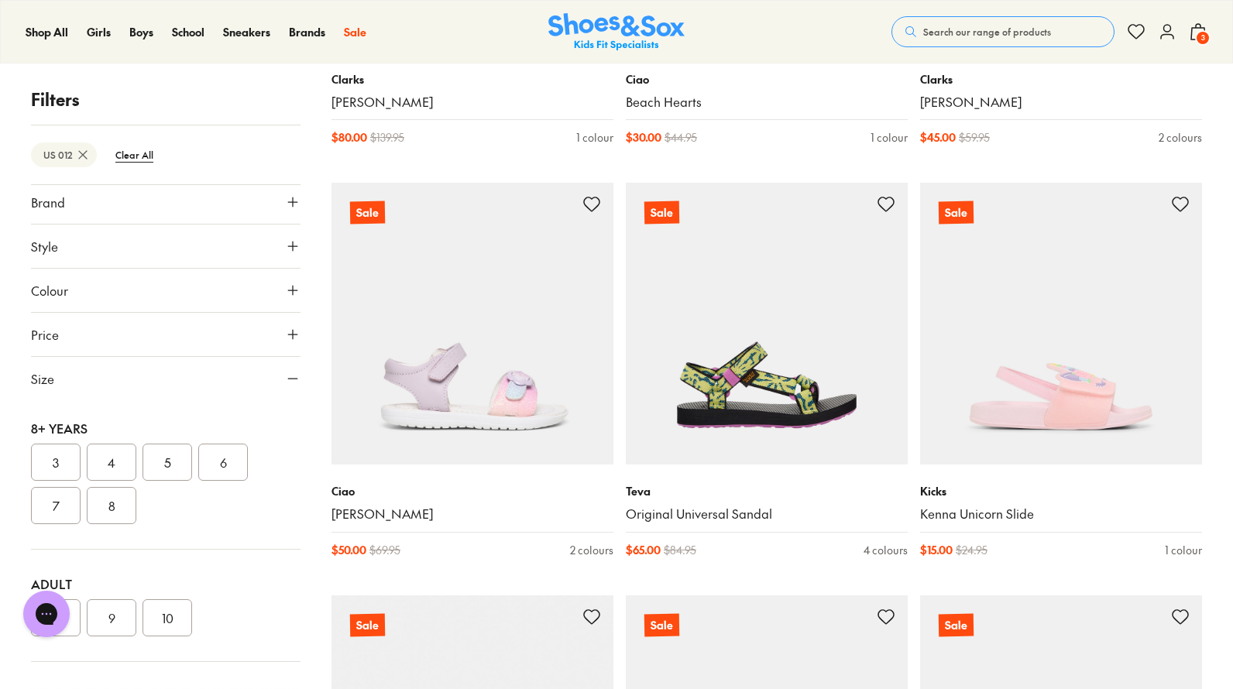
scroll to position [3331, 0]
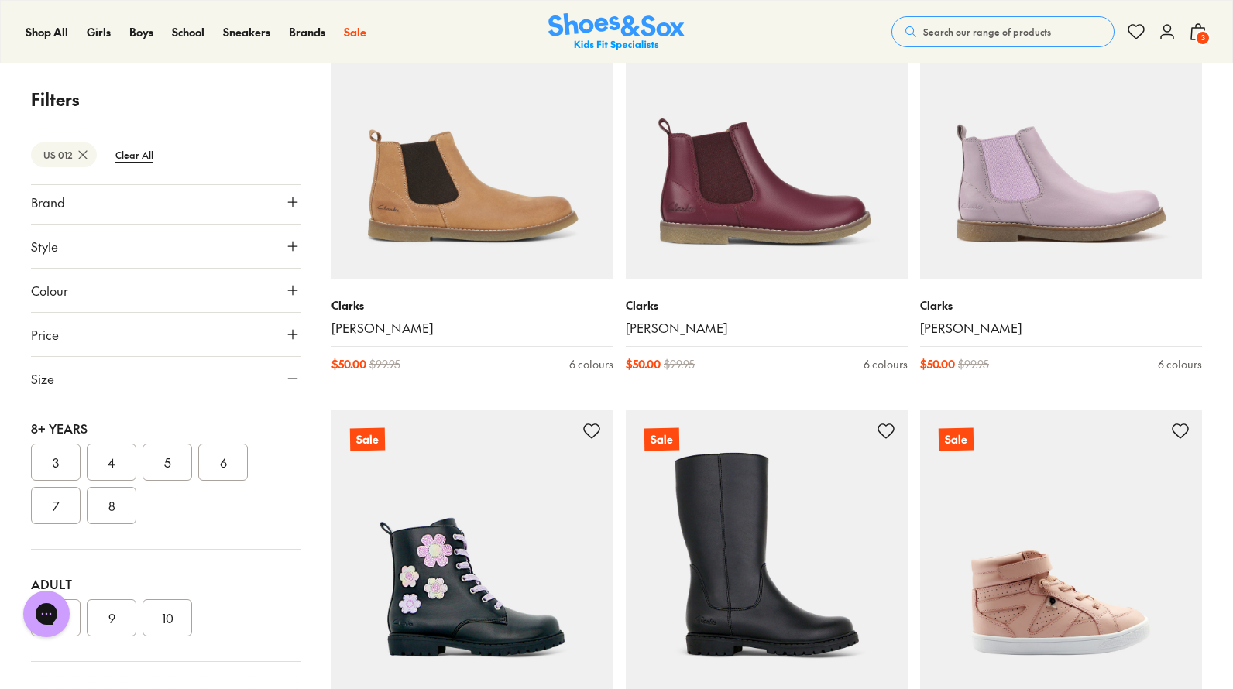
scroll to position [4880, 0]
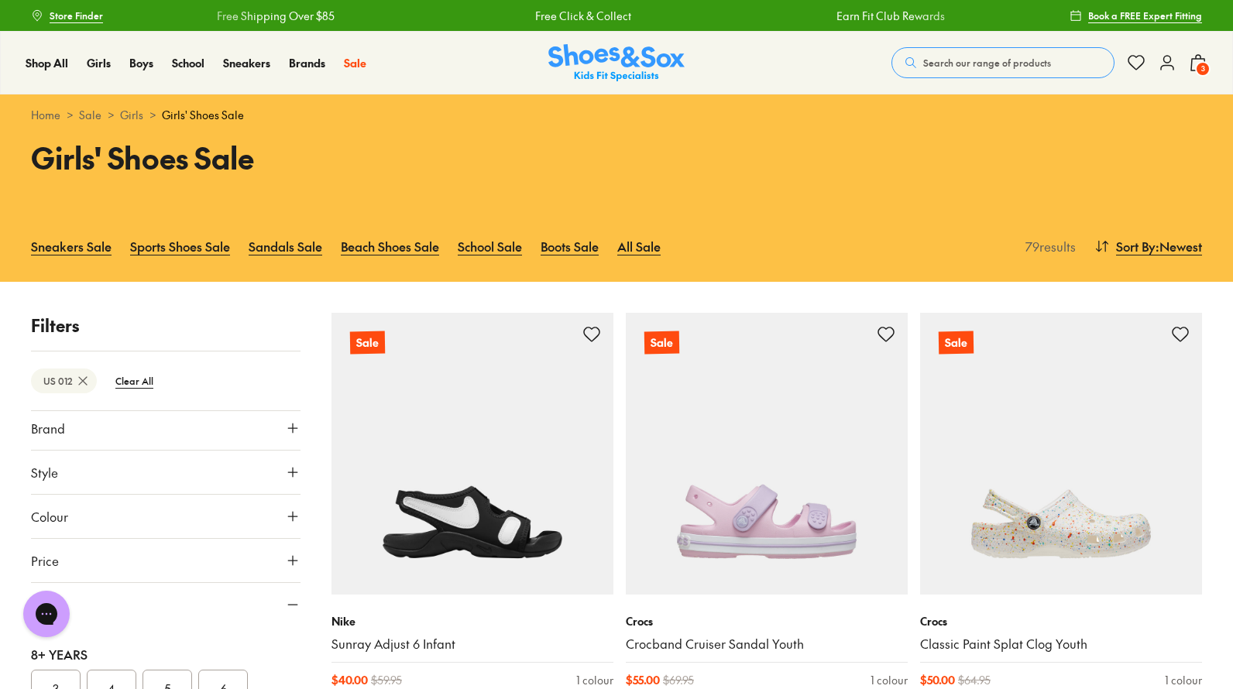
click at [73, 246] on link "Sneakers Sale" at bounding box center [71, 246] width 81 height 34
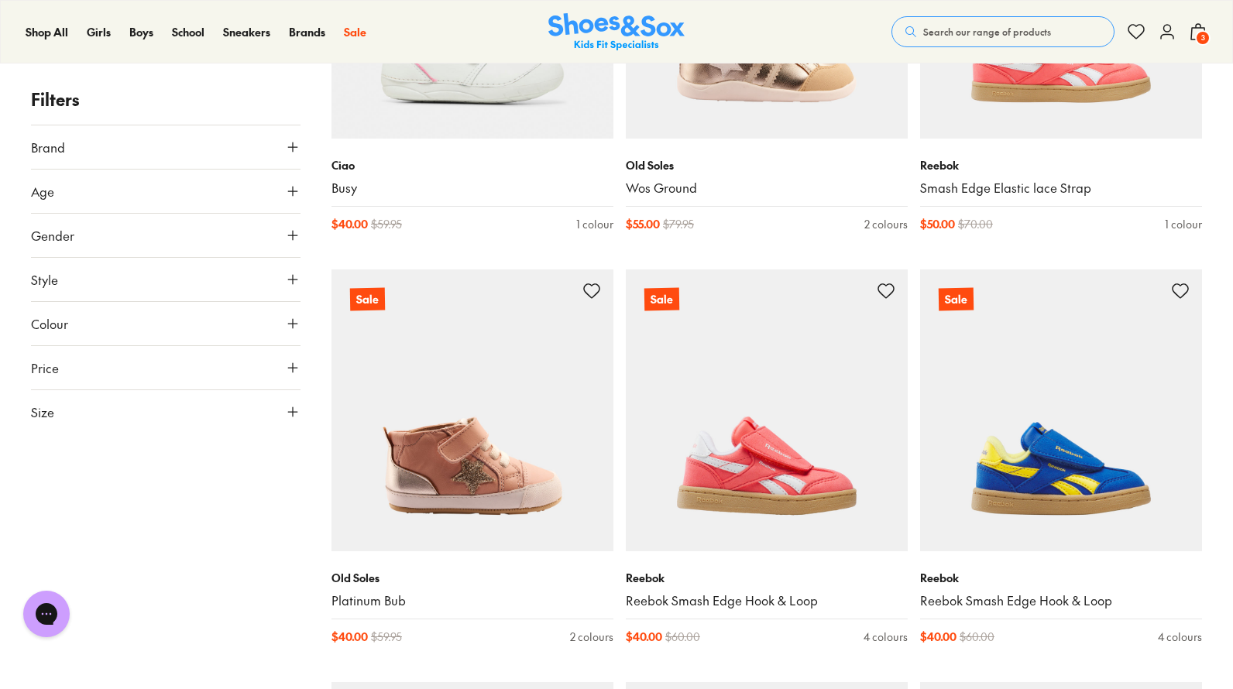
scroll to position [3641, 0]
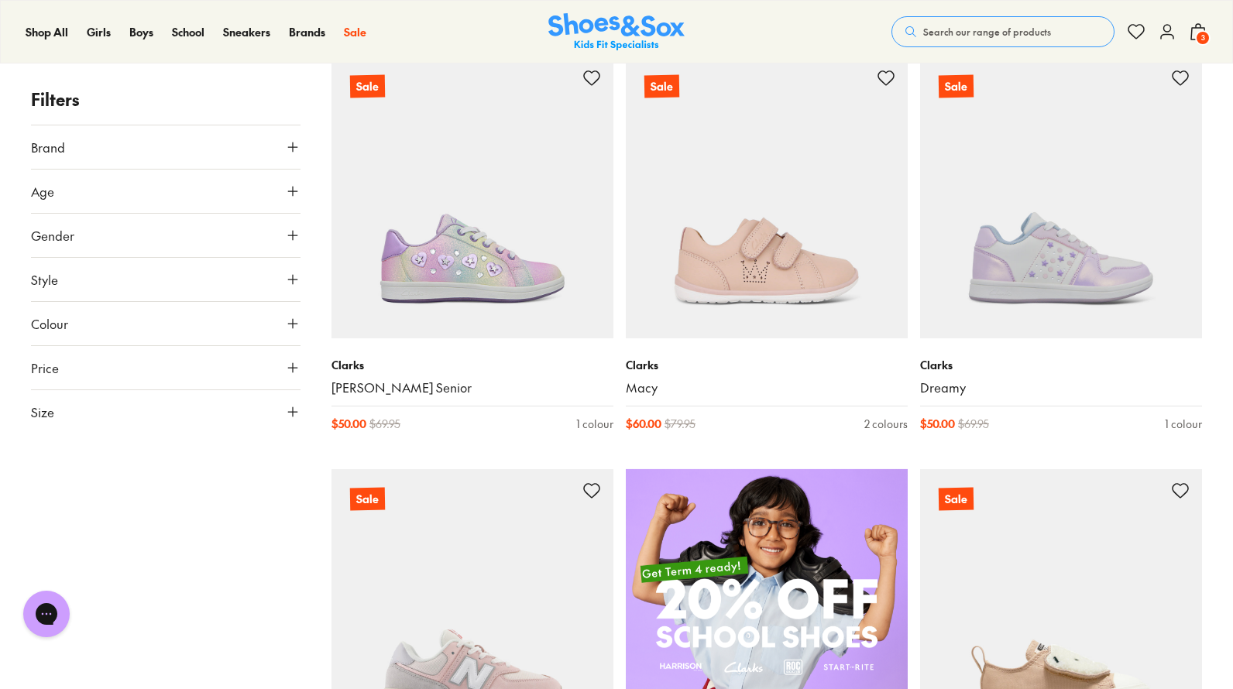
scroll to position [697, 0]
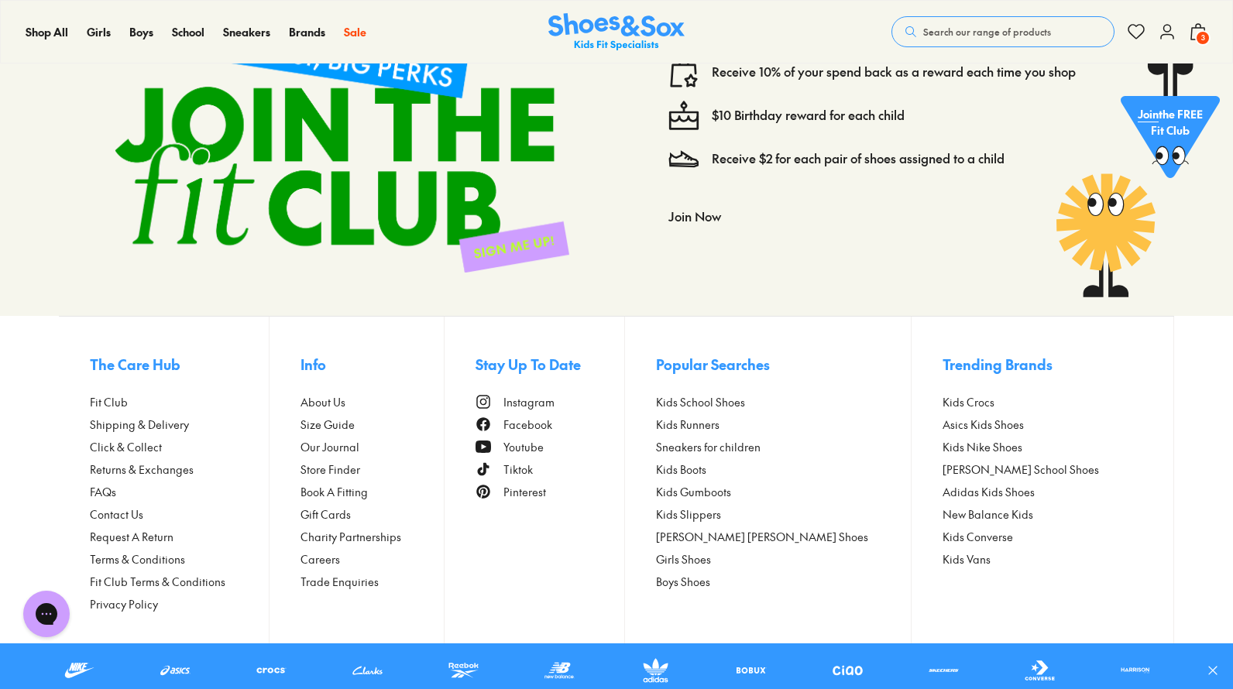
scroll to position [5948, 0]
